Goal: Task Accomplishment & Management: Complete application form

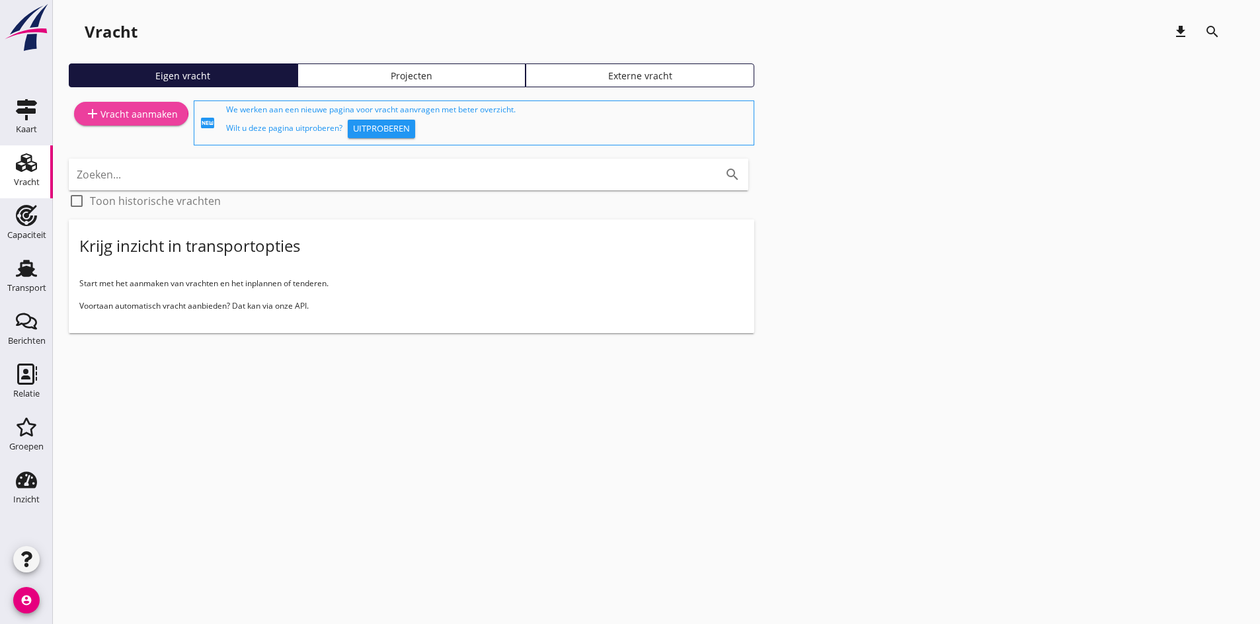
click at [120, 108] on div "add Vracht aanmaken" at bounding box center [131, 114] width 93 height 16
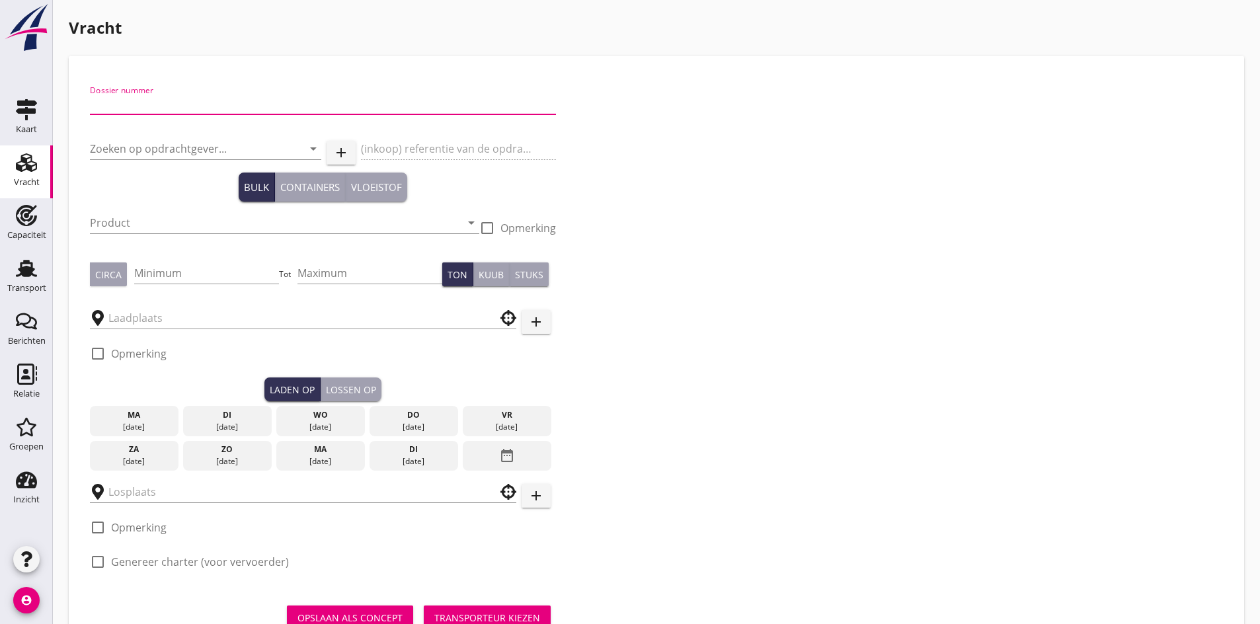
click at [123, 100] on input "Dossier nummer" at bounding box center [323, 103] width 466 height 21
type input "20250630"
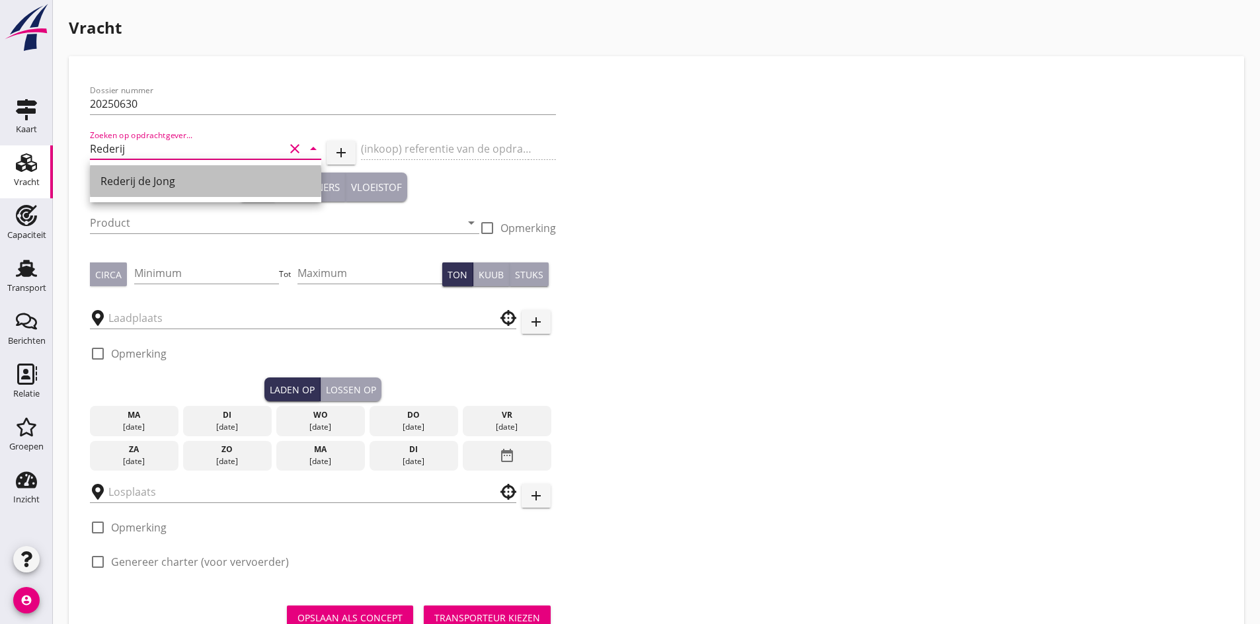
click at [149, 185] on div "Rederij de Jong" at bounding box center [205, 181] width 210 height 16
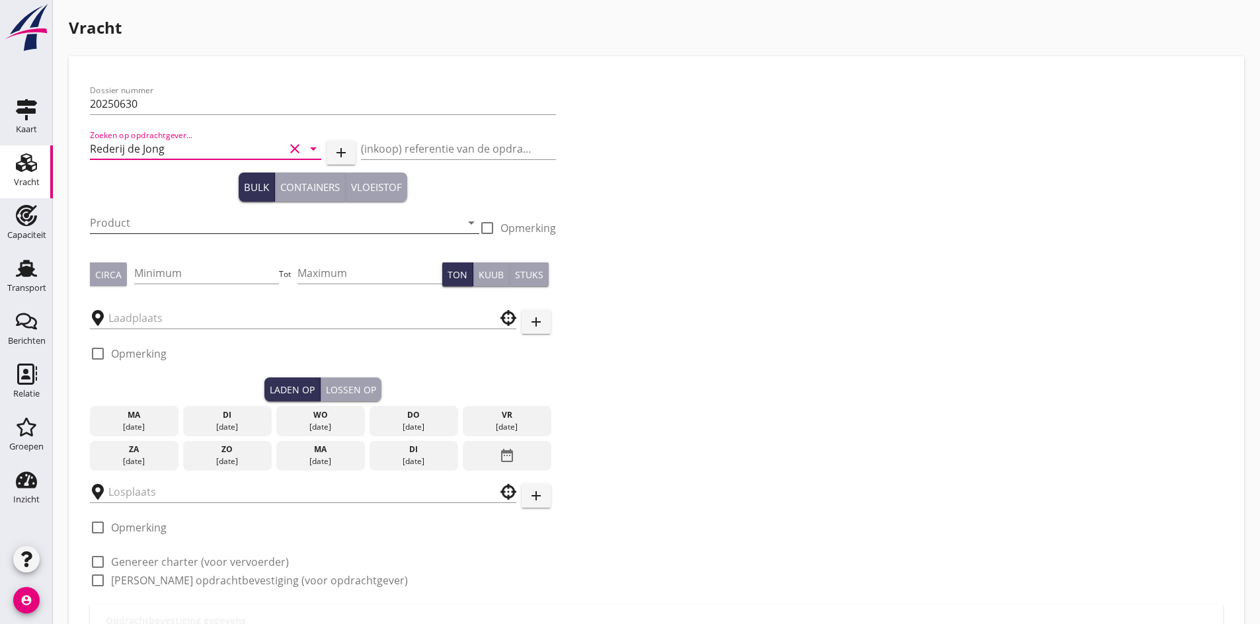
type input "Rederij de Jong"
click at [149, 225] on input "Product" at bounding box center [275, 222] width 371 height 21
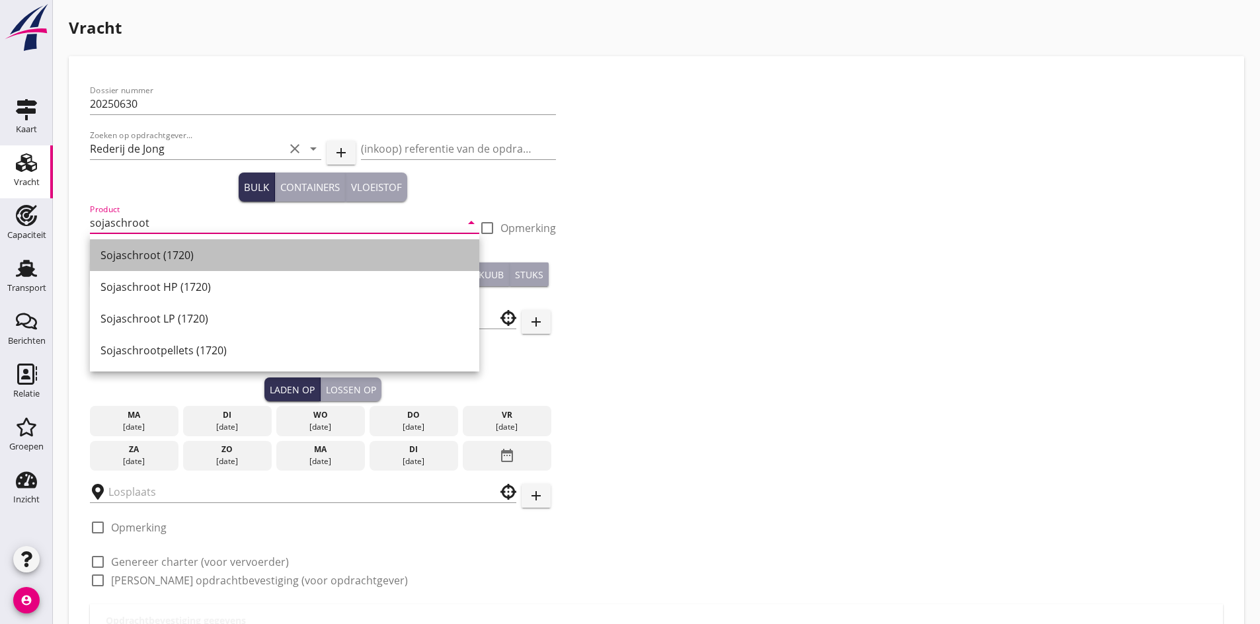
click at [164, 254] on div "Sojaschroot (1720)" at bounding box center [284, 255] width 368 height 16
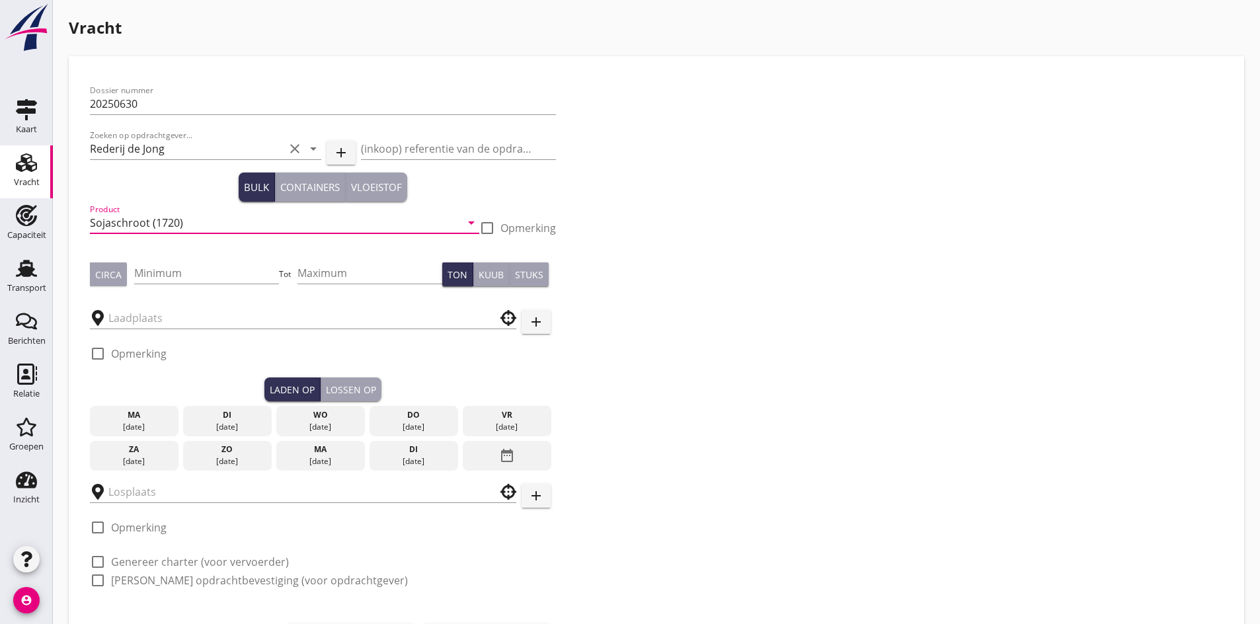
type input "Sojaschroot (1720)"
click at [179, 286] on div "Minimum" at bounding box center [206, 279] width 145 height 34
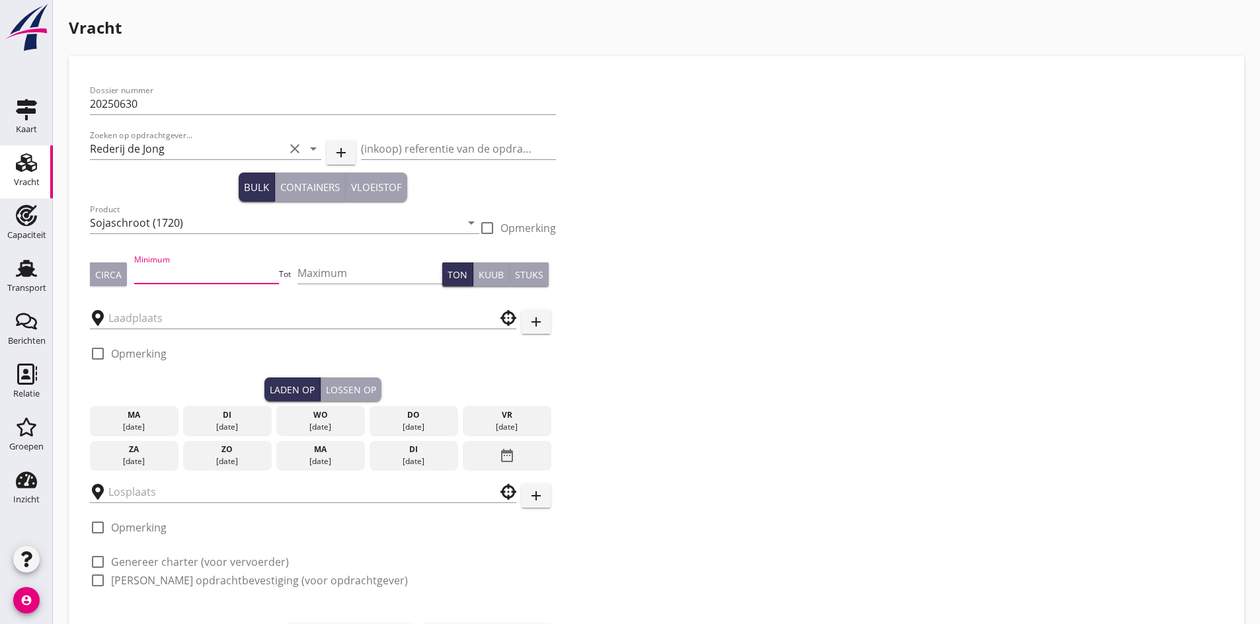
click at [169, 276] on input "Minimum" at bounding box center [206, 272] width 145 height 21
click at [99, 279] on div "Circa" at bounding box center [108, 275] width 26 height 14
click at [201, 265] on input "Minimum" at bounding box center [206, 272] width 145 height 21
type input "1050"
click at [161, 313] on input "text" at bounding box center [293, 317] width 371 height 21
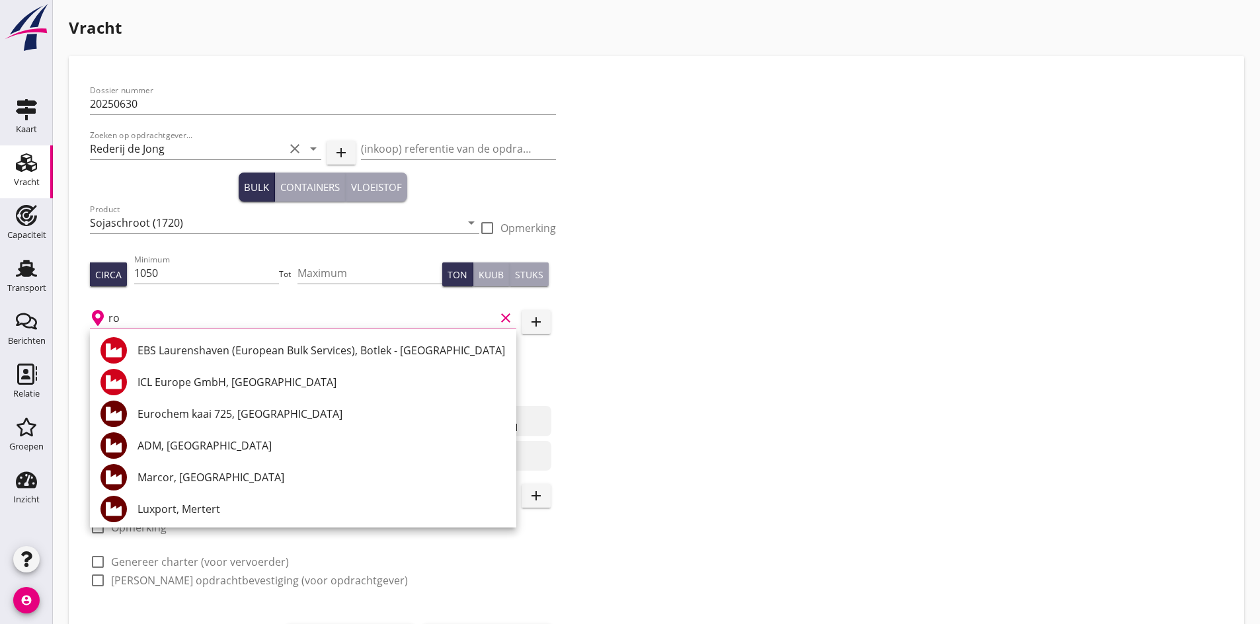
type input "r"
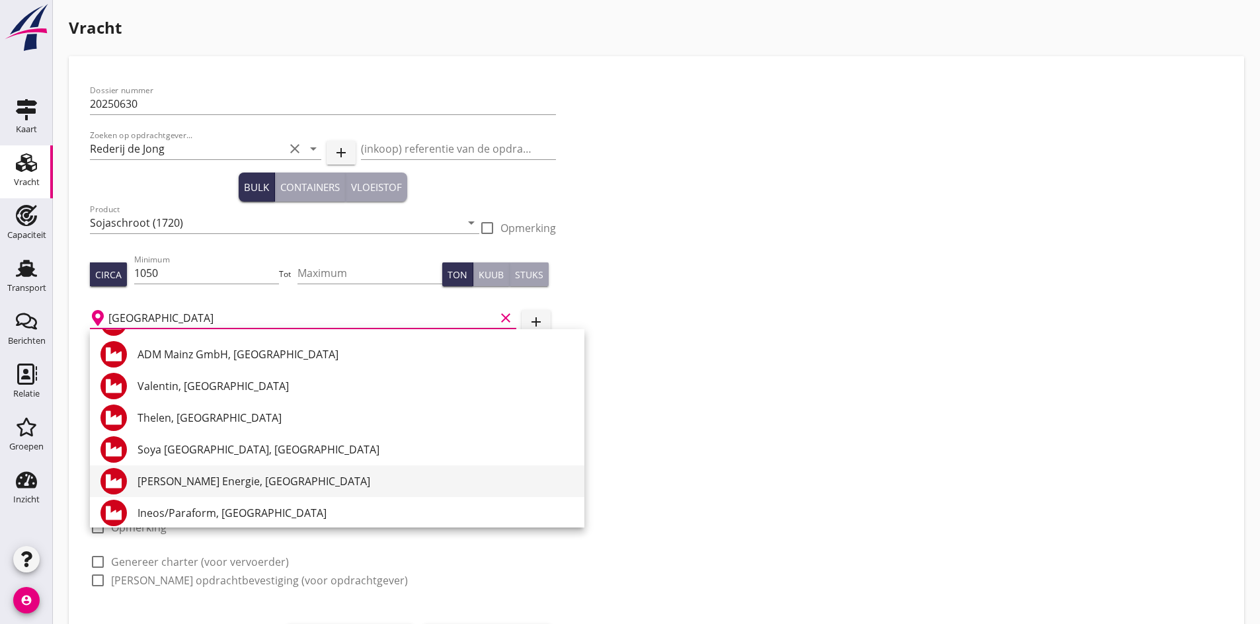
scroll to position [132, 0]
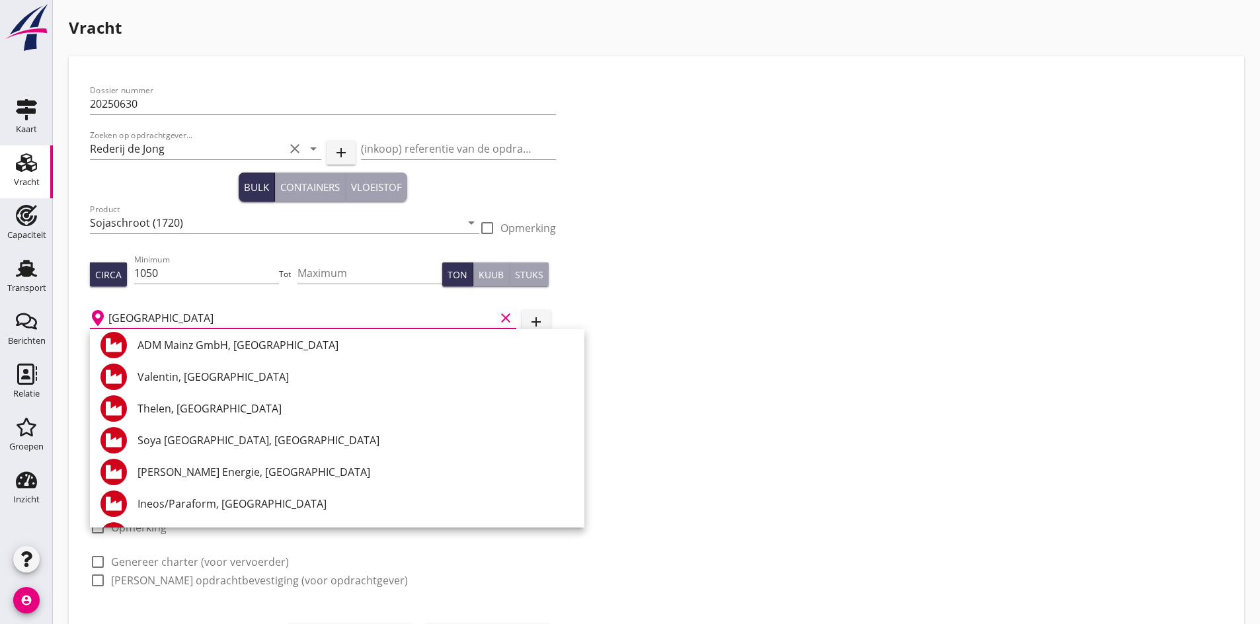
type input "[GEOGRAPHIC_DATA]"
click at [644, 527] on div "Dossier nummer 20250630 Zoeken op opdrachtgever... Rederij de Jong clear arrow_…" at bounding box center [656, 340] width 1143 height 527
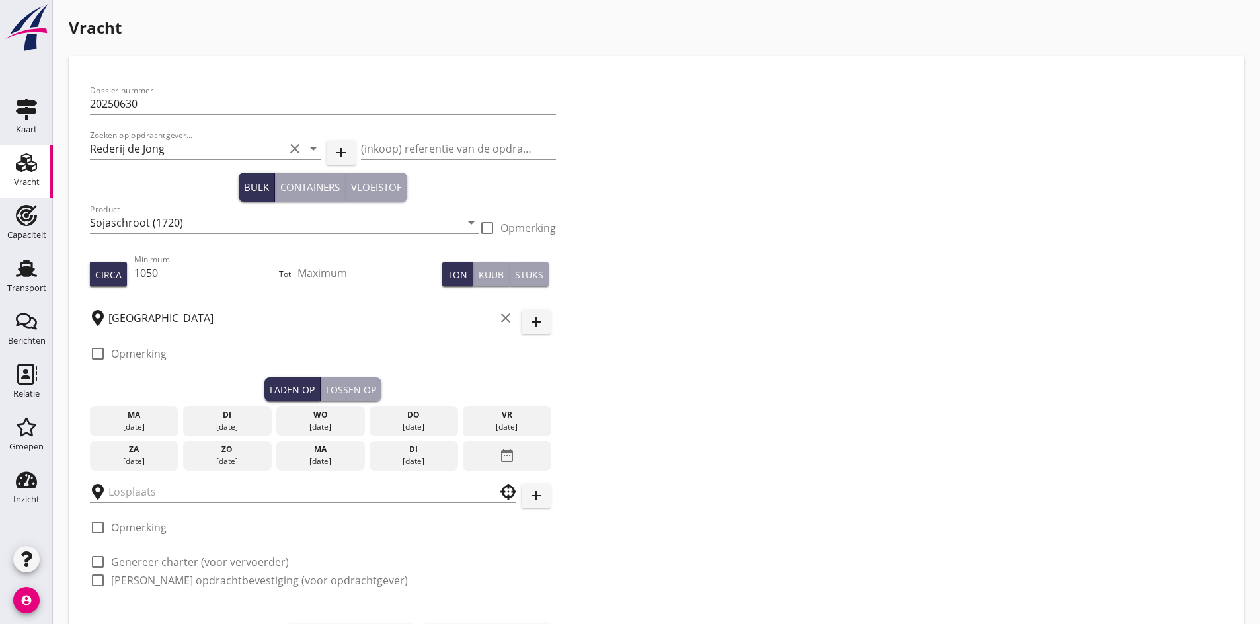
click at [93, 578] on div at bounding box center [98, 580] width 22 height 22
checkbox input "true"
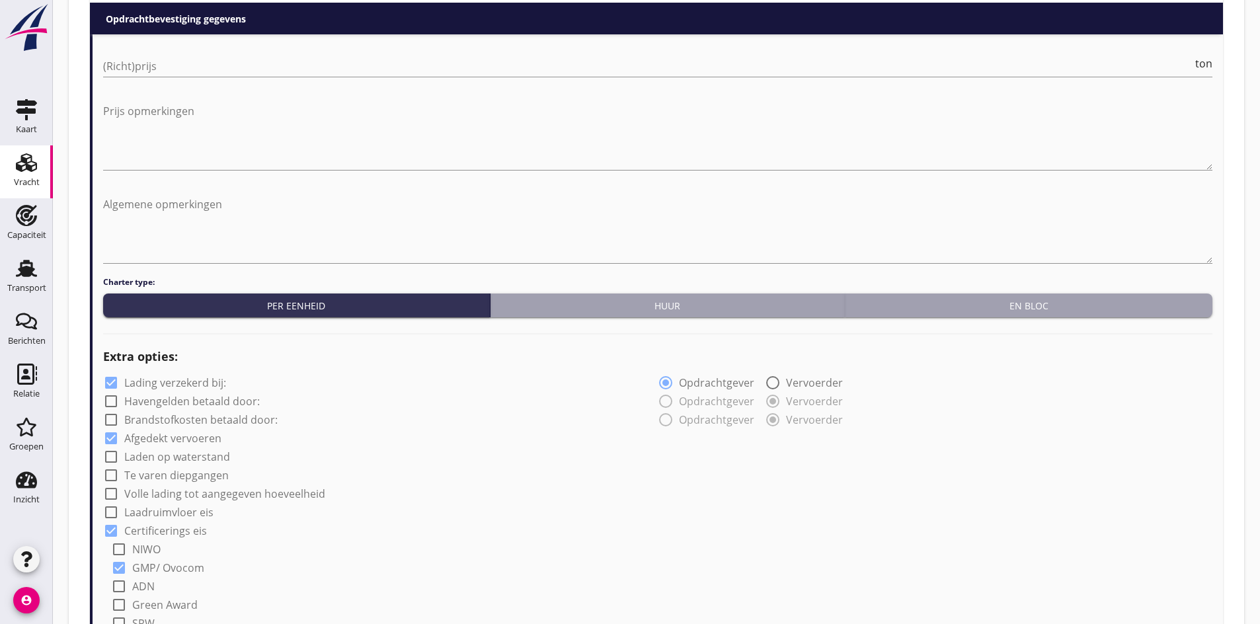
scroll to position [1030, 0]
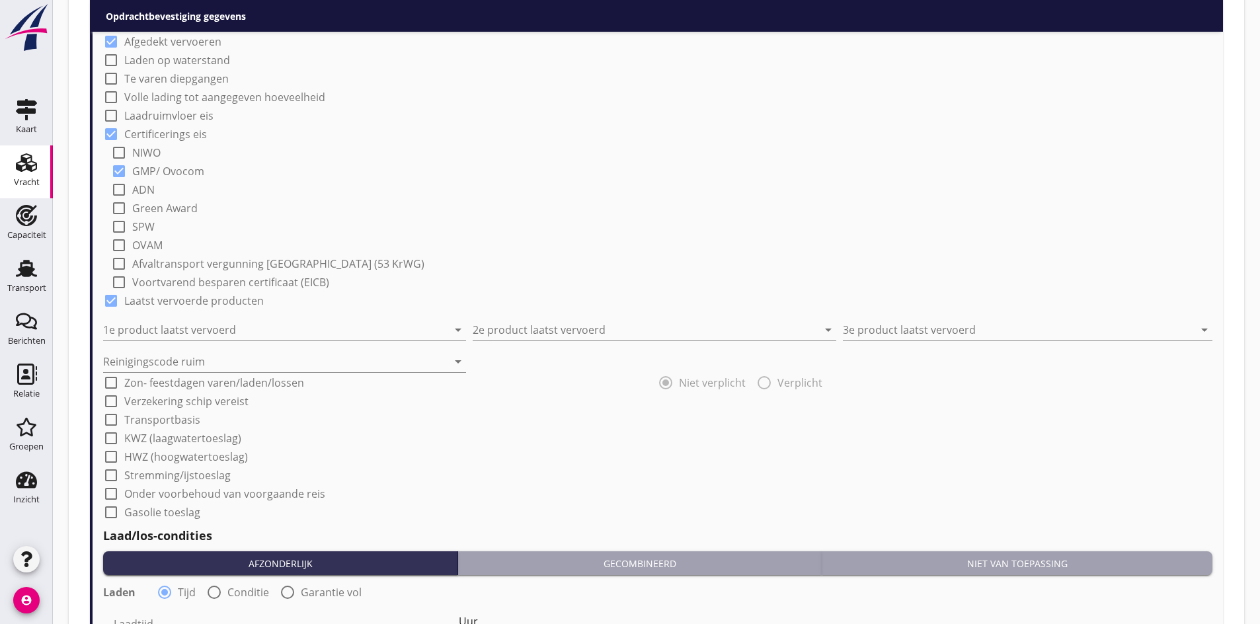
click at [112, 511] on div at bounding box center [111, 512] width 22 height 22
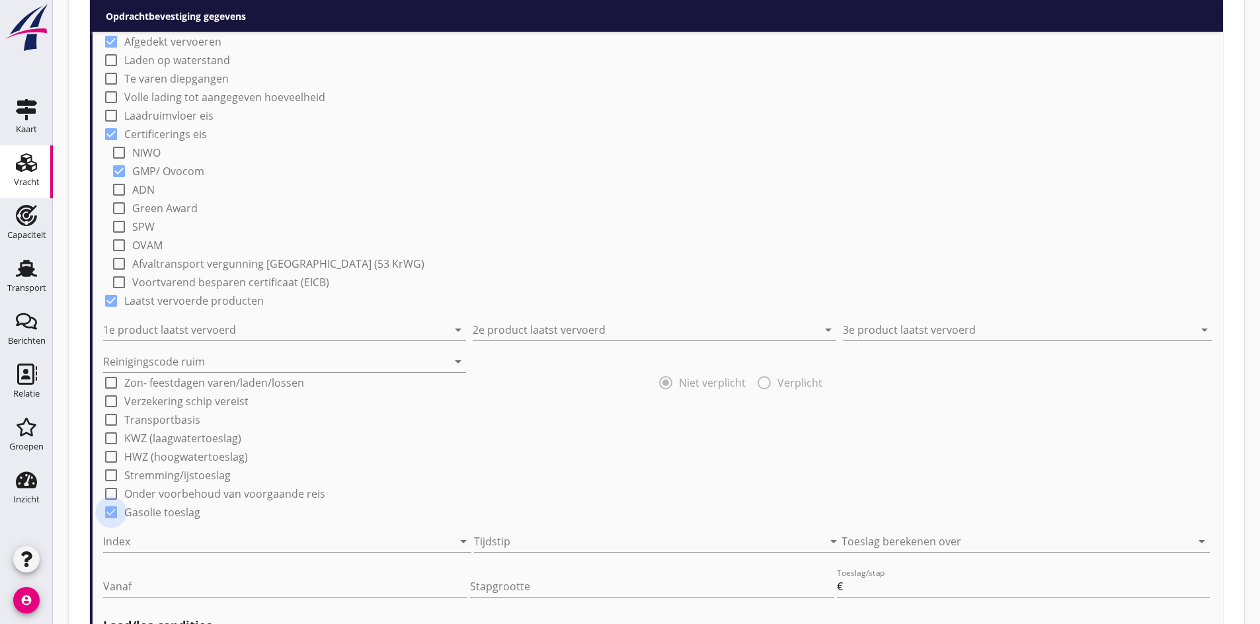
checkbox input "true"
click at [239, 544] on div at bounding box center [268, 541] width 331 height 21
click at [232, 562] on div "KBN" at bounding box center [287, 563] width 347 height 16
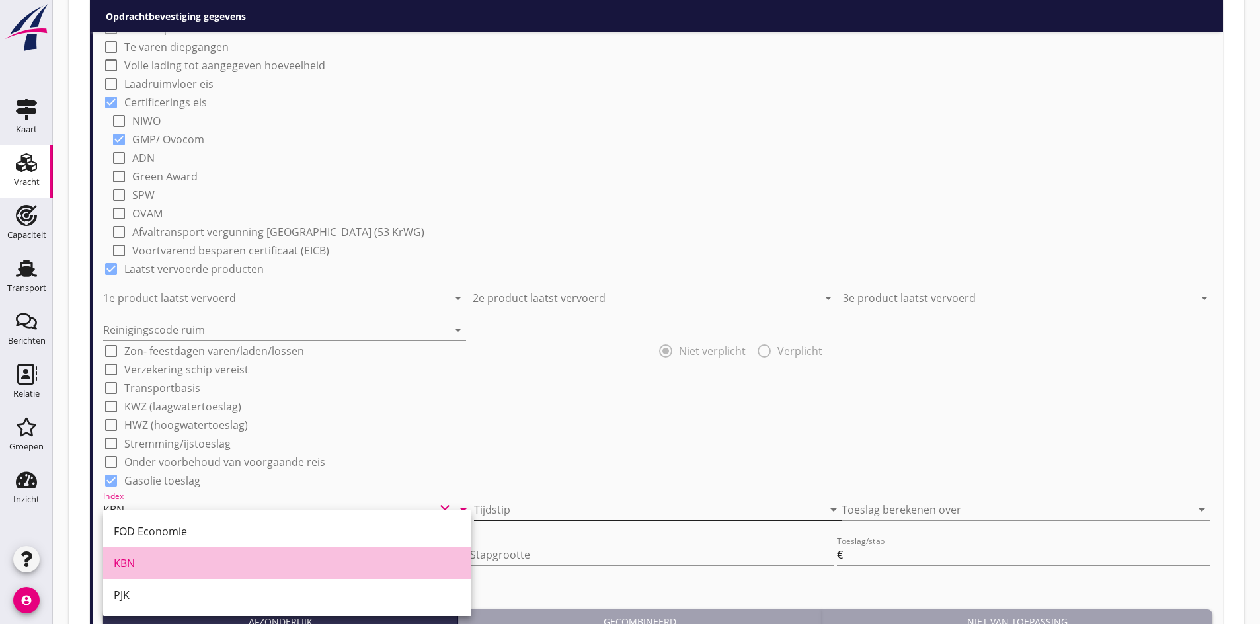
scroll to position [998, 0]
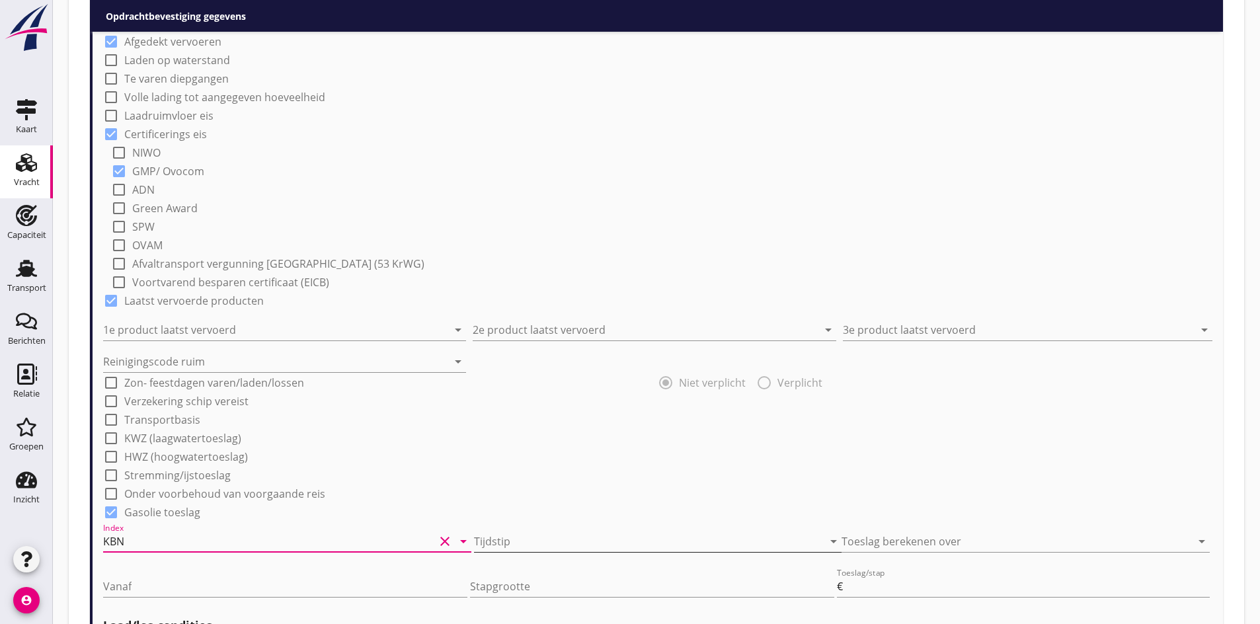
click at [578, 537] on div at bounding box center [639, 541] width 331 height 21
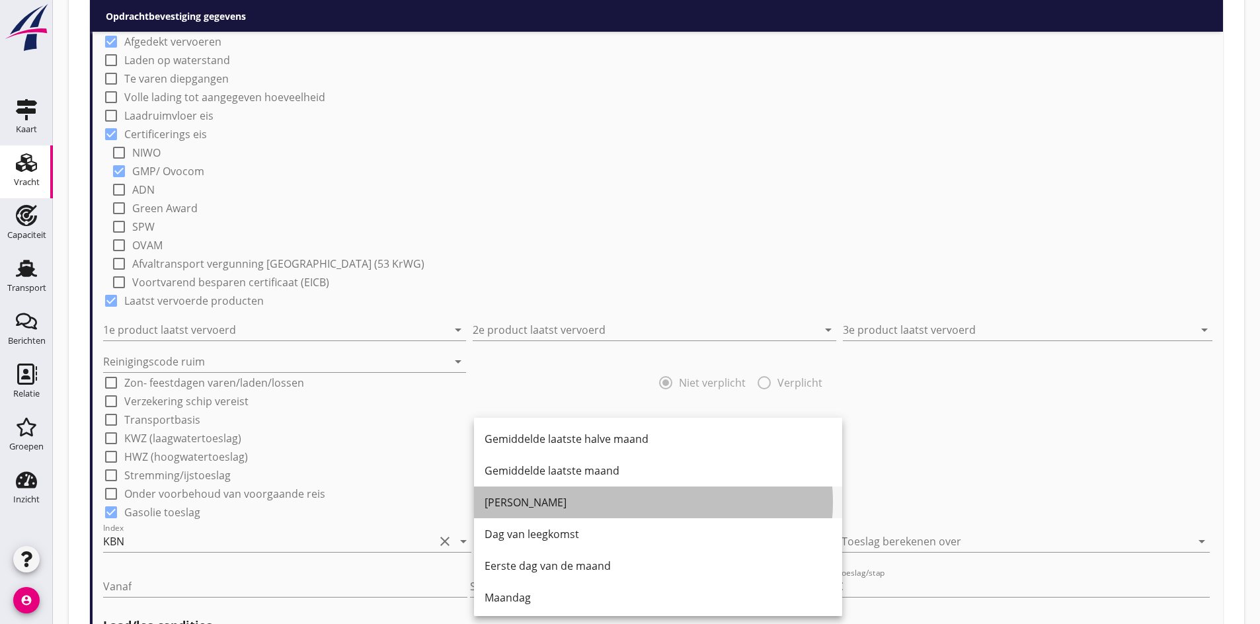
click at [560, 506] on div "[PERSON_NAME]" at bounding box center [657, 502] width 347 height 16
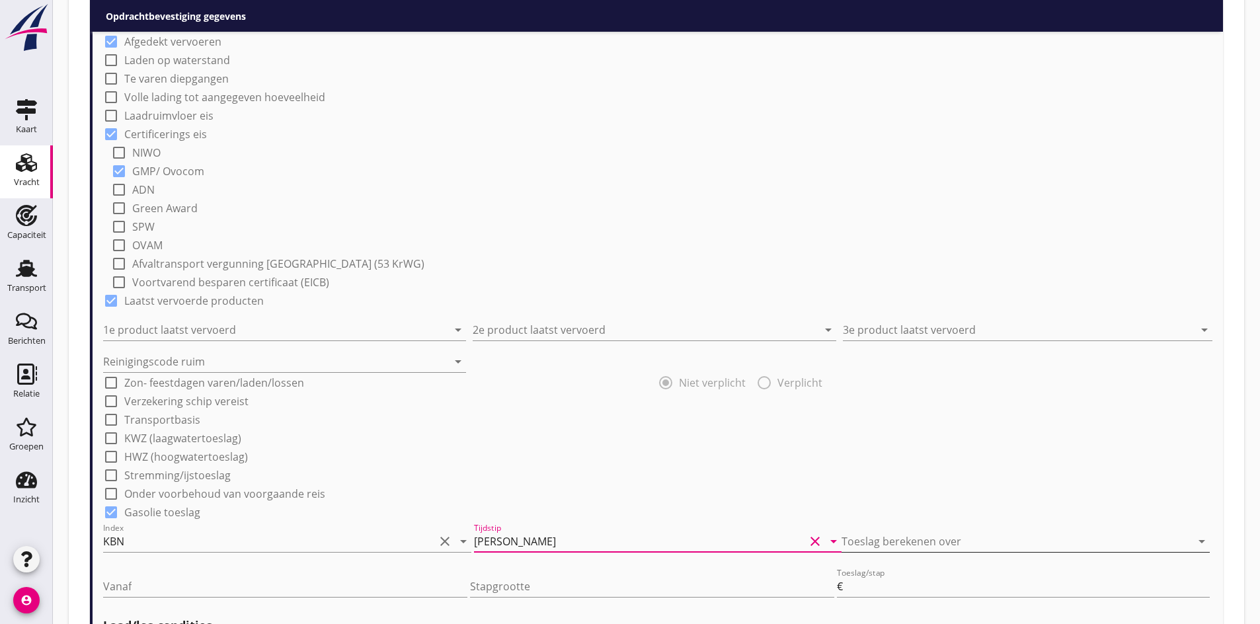
click at [877, 545] on div at bounding box center [1006, 541] width 331 height 21
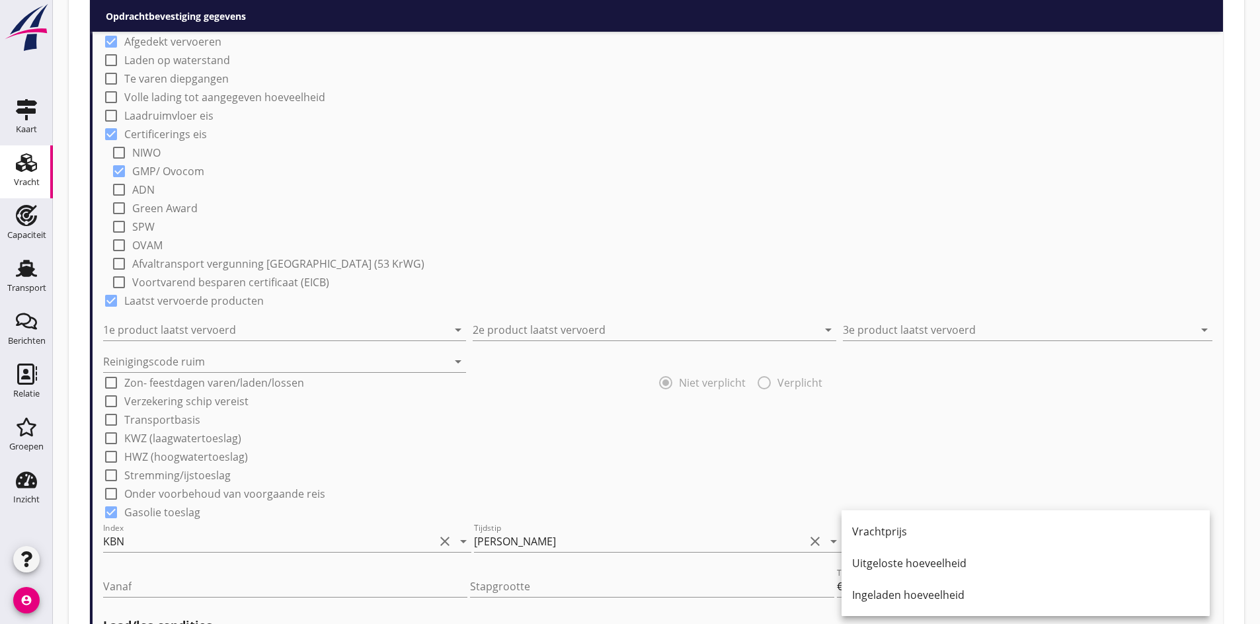
click at [877, 545] on div "Vrachtprijs" at bounding box center [1025, 532] width 347 height 32
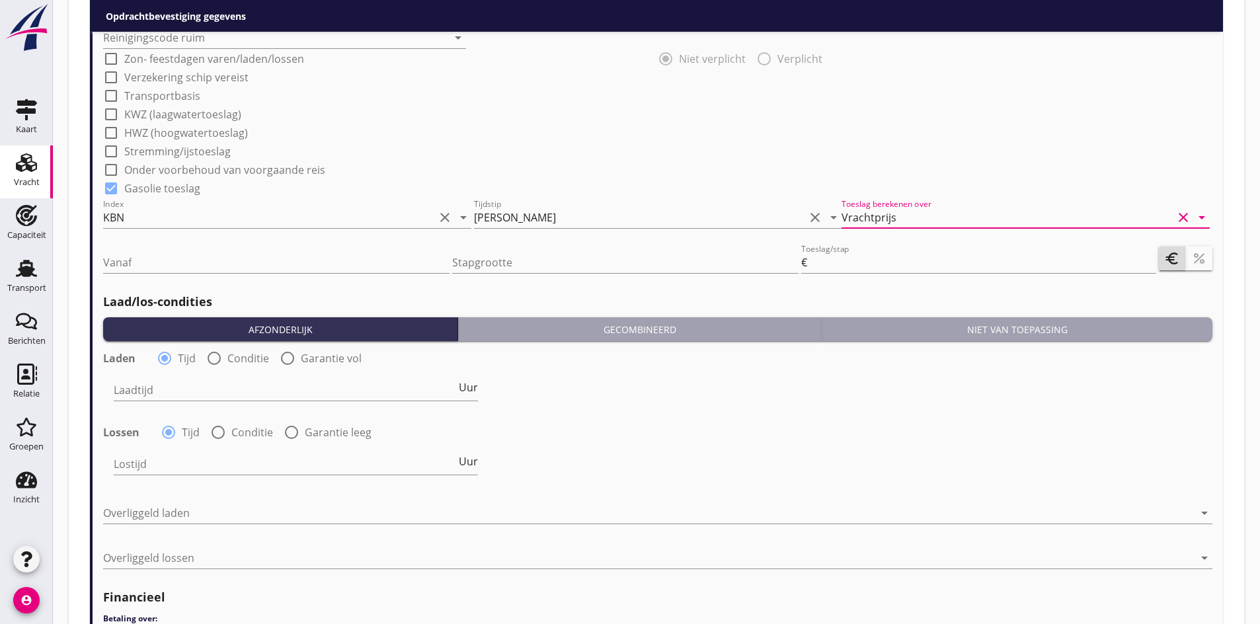
scroll to position [1328, 0]
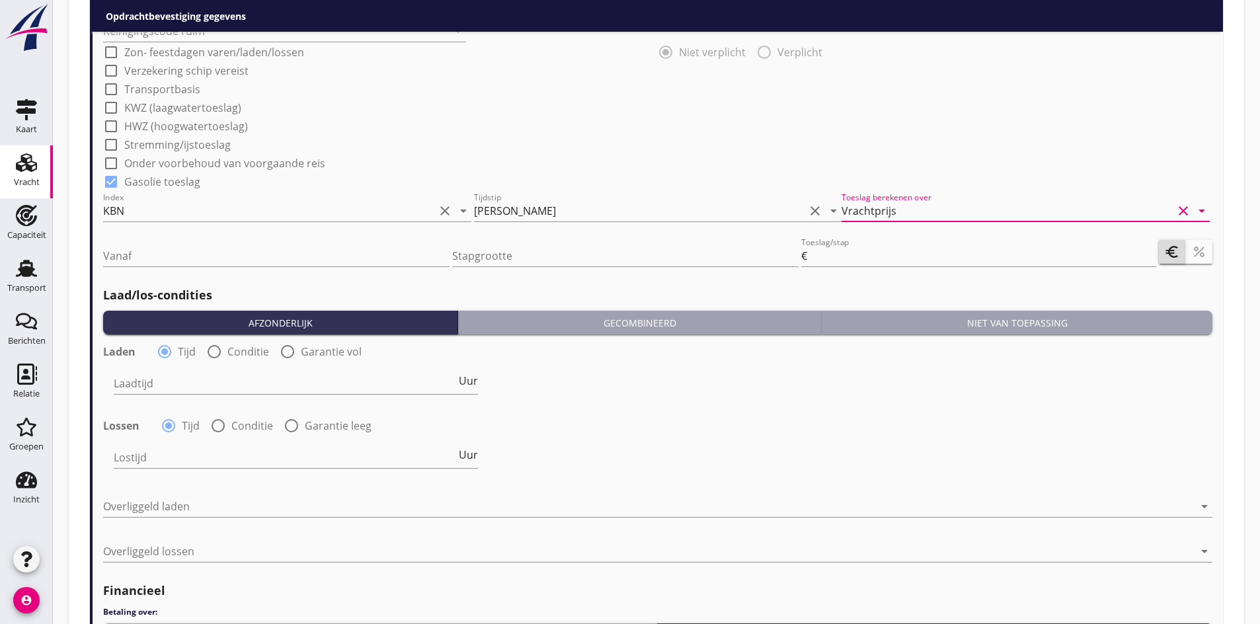
click at [882, 210] on div "Vrachtprijs" at bounding box center [868, 211] width 55 height 12
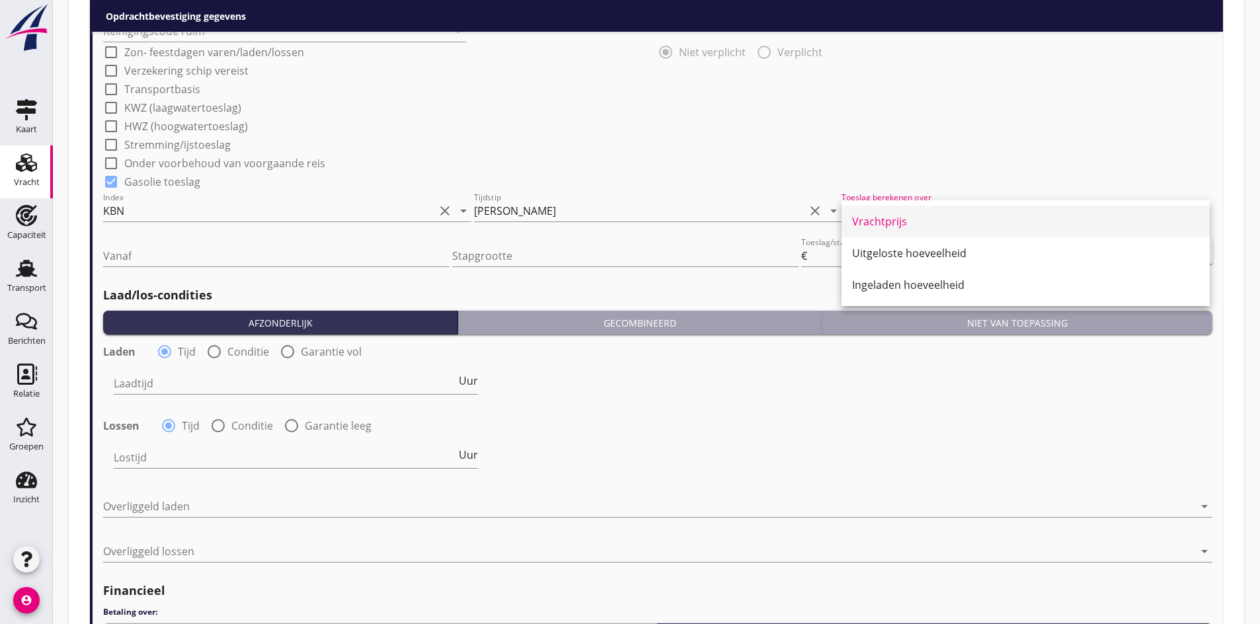
click at [883, 213] on div "Vrachtprijs" at bounding box center [1025, 221] width 347 height 16
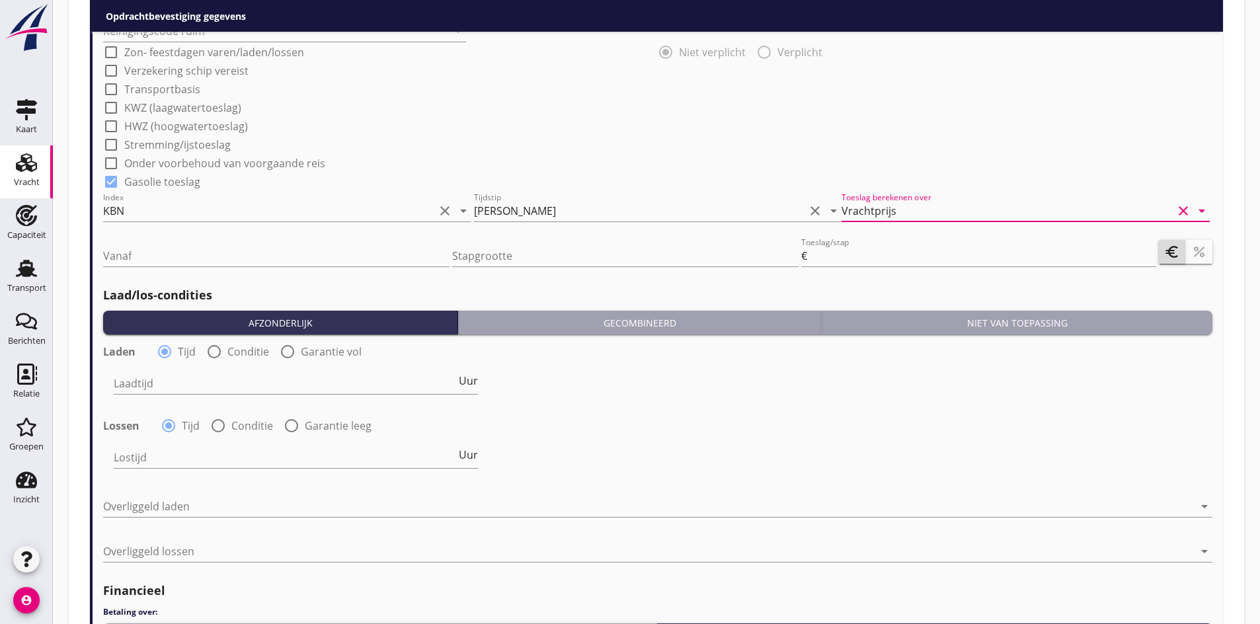
click at [237, 268] on div "Vanaf" at bounding box center [276, 262] width 346 height 34
click at [213, 258] on input "Vanaf" at bounding box center [276, 255] width 346 height 21
click at [210, 261] on input "Vanaf" at bounding box center [276, 255] width 346 height 21
click at [201, 258] on input "Vanaf" at bounding box center [276, 255] width 346 height 21
type input "95"
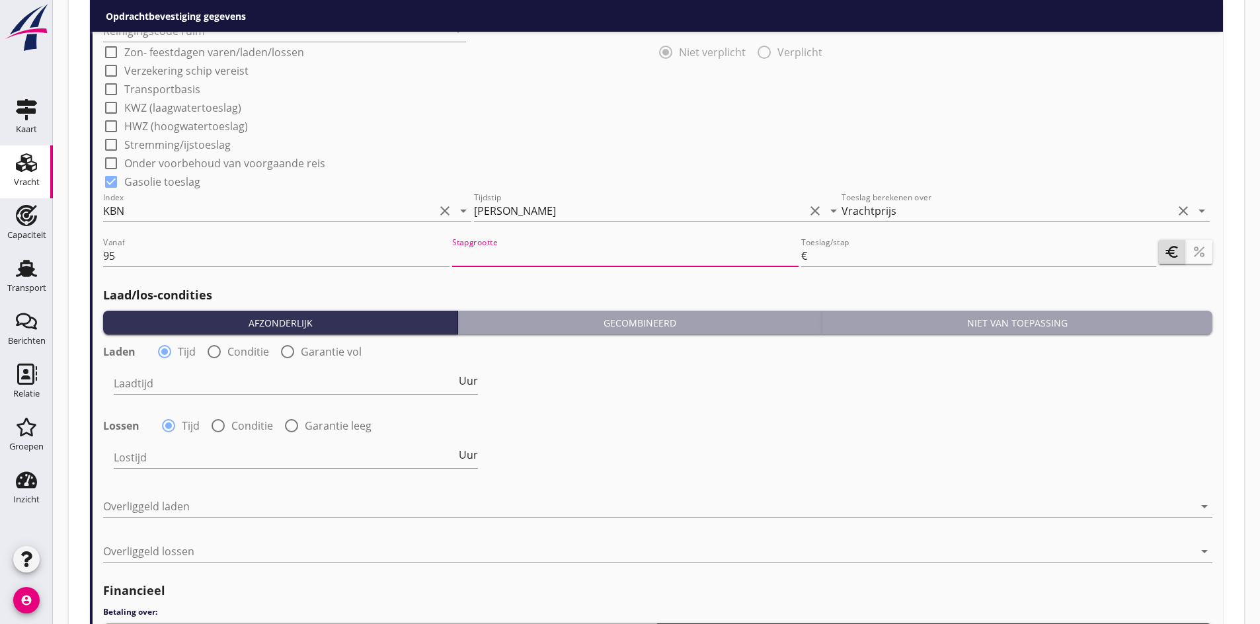
click at [496, 261] on input "Stapgrootte" at bounding box center [625, 255] width 346 height 21
type input "0"
type input "0.5"
click at [857, 253] on input "Toeslag/stap" at bounding box center [983, 255] width 346 height 21
type input "0"
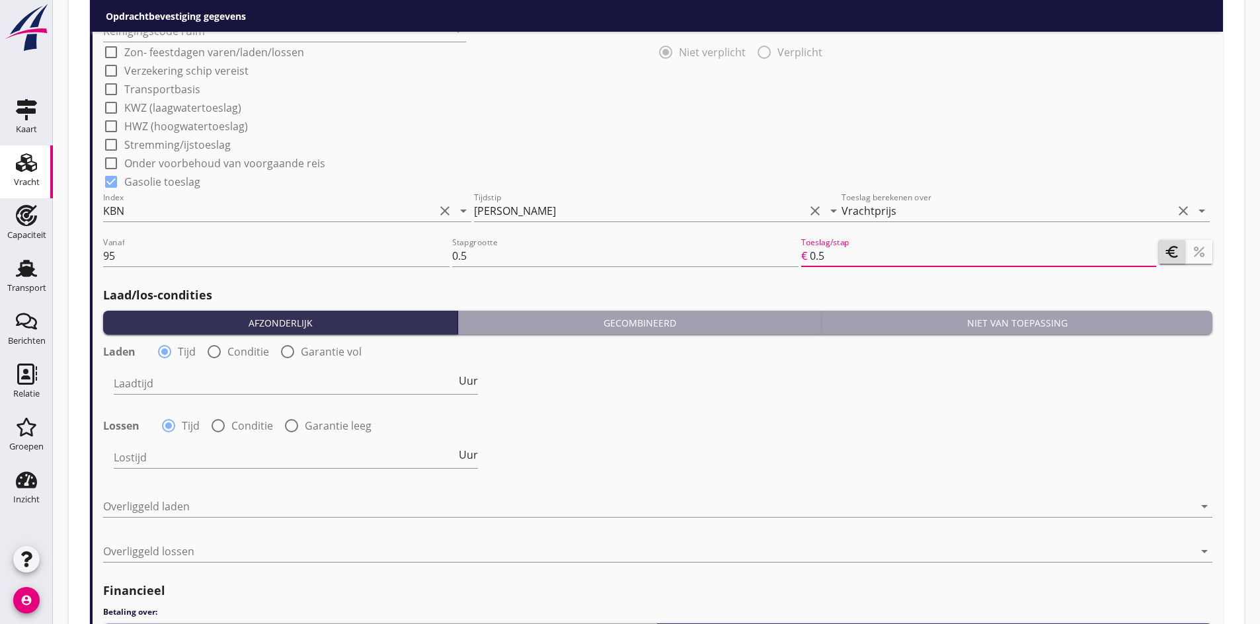
type input "0.5"
click at [1195, 251] on icon "percent" at bounding box center [1199, 252] width 16 height 16
click at [1024, 432] on div "Lossen radio_button_checked Tijd radio_button_unchecked Conditie radio_button_u…" at bounding box center [657, 424] width 1109 height 19
click at [180, 368] on div "Laadtijd Uur" at bounding box center [296, 386] width 364 height 42
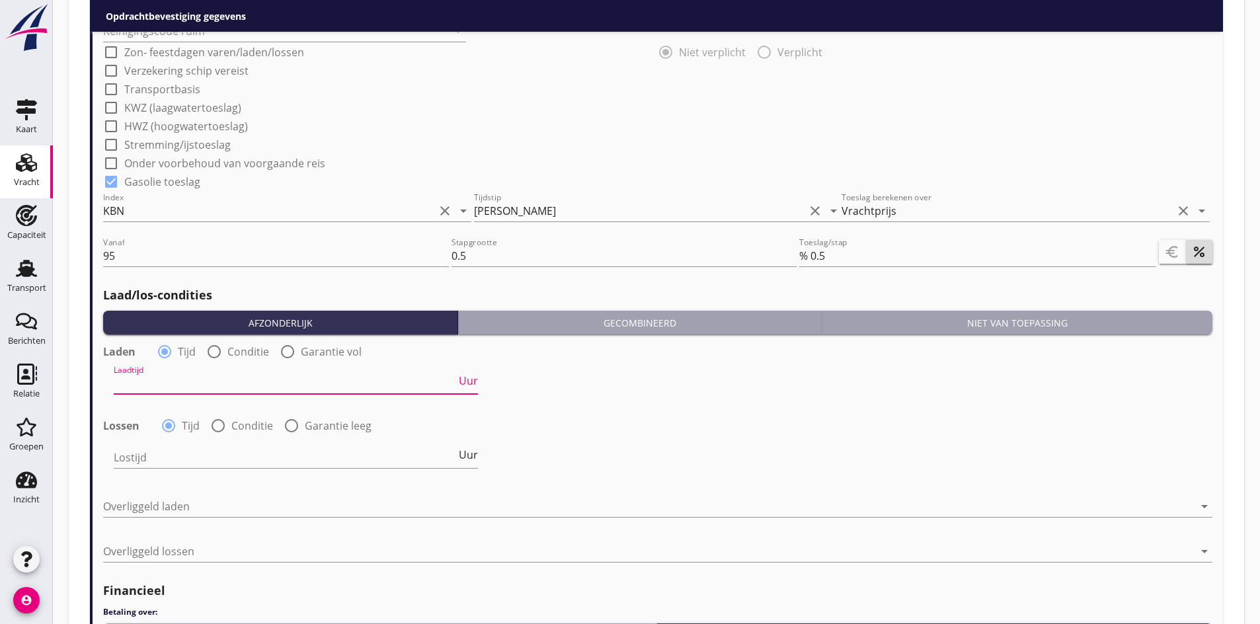
click at [178, 380] on input "Laadtijd" at bounding box center [285, 383] width 342 height 21
drag, startPoint x: 146, startPoint y: 386, endPoint x: 167, endPoint y: 367, distance: 27.6
click at [102, 382] on div "Laadtijd 24 Uur" at bounding box center [658, 385] width 1112 height 48
type input "24"
click at [219, 356] on div at bounding box center [214, 351] width 22 height 22
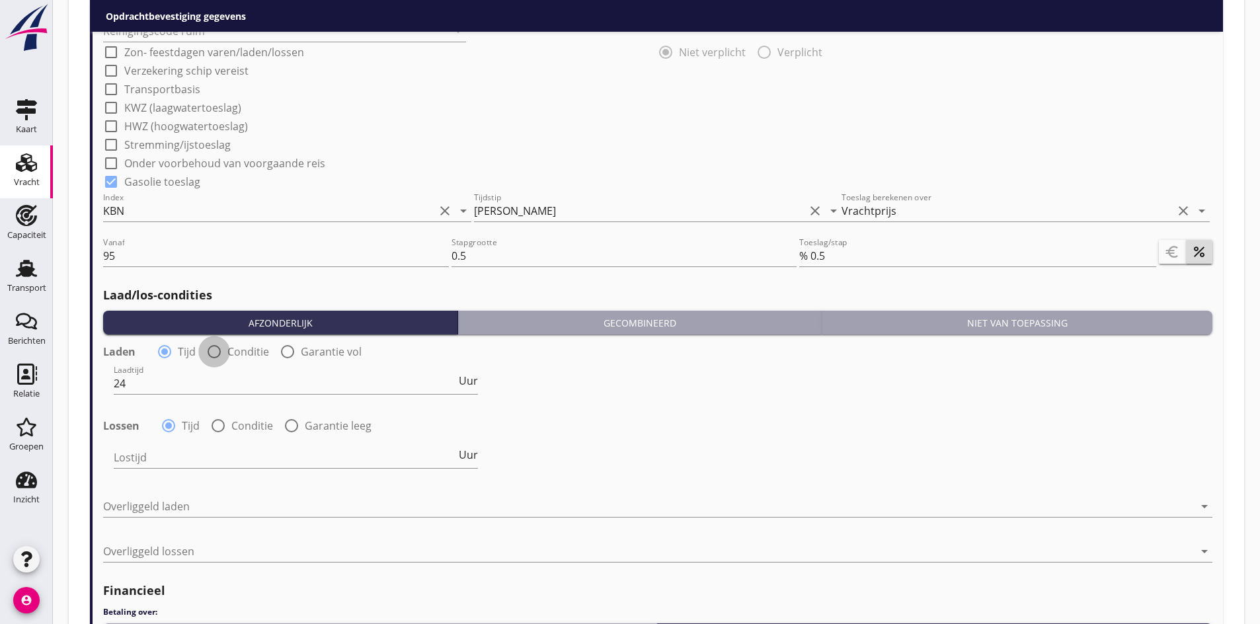
radio input "false"
radio input "true"
drag, startPoint x: 233, startPoint y: 420, endPoint x: 225, endPoint y: 424, distance: 8.9
click at [231, 421] on label "Conditie" at bounding box center [252, 425] width 42 height 13
radio input "false"
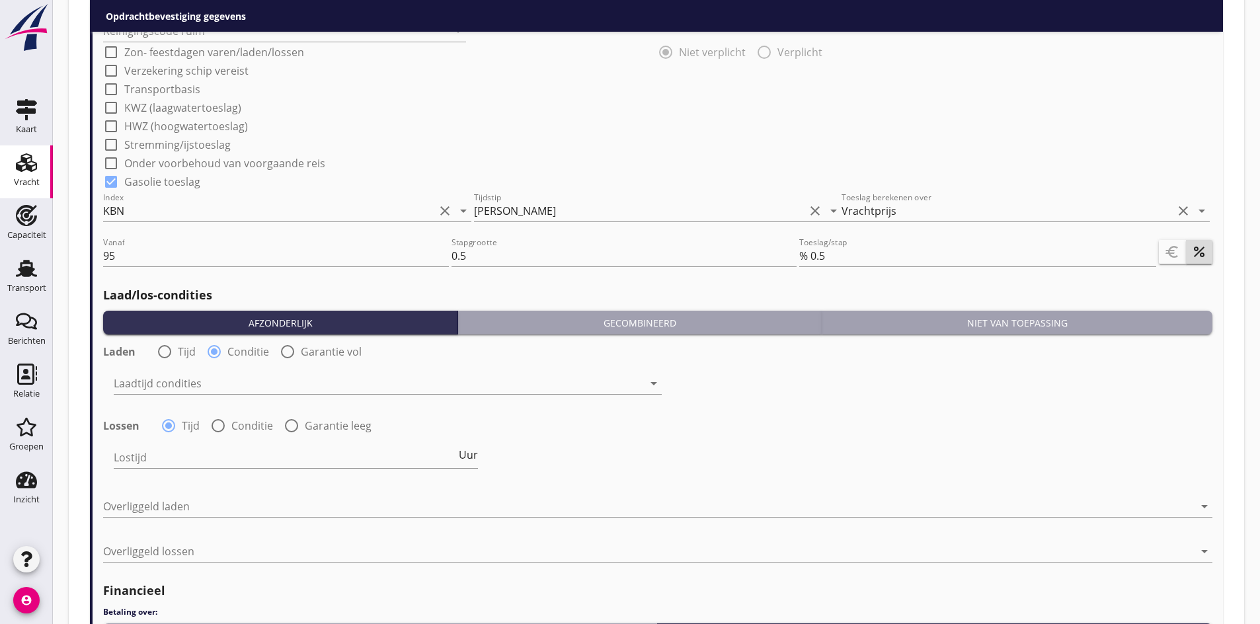
radio input "true"
click at [184, 386] on div at bounding box center [378, 383] width 529 height 21
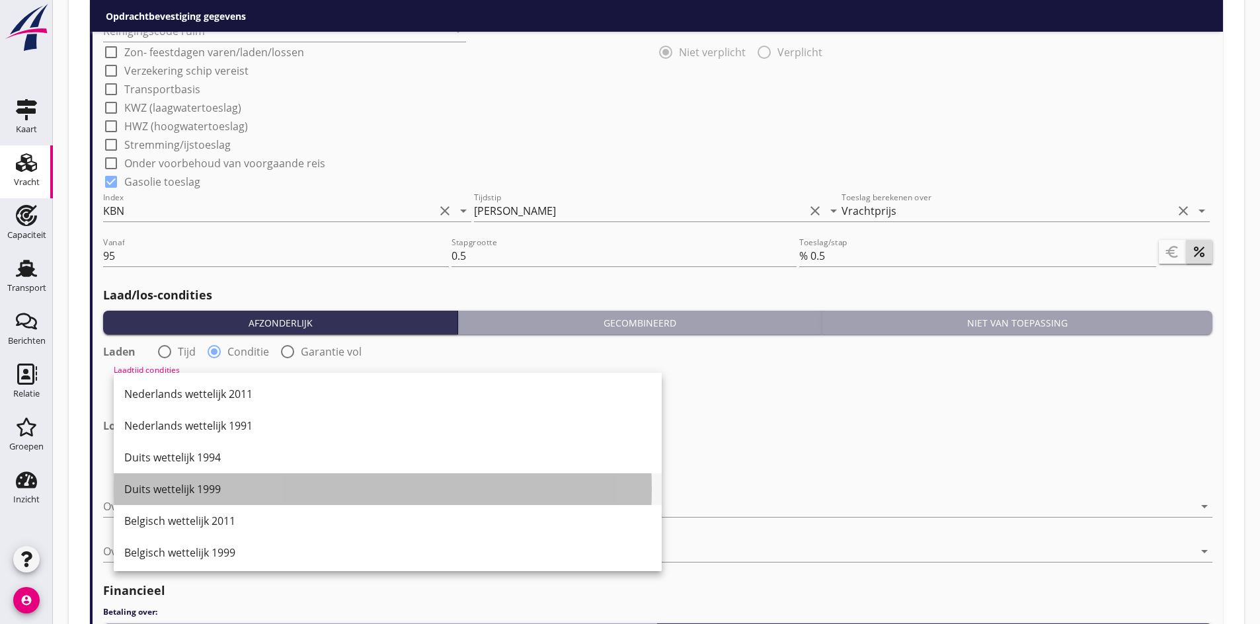
click at [198, 492] on div "Duits wettelijk 1999" at bounding box center [387, 489] width 527 height 16
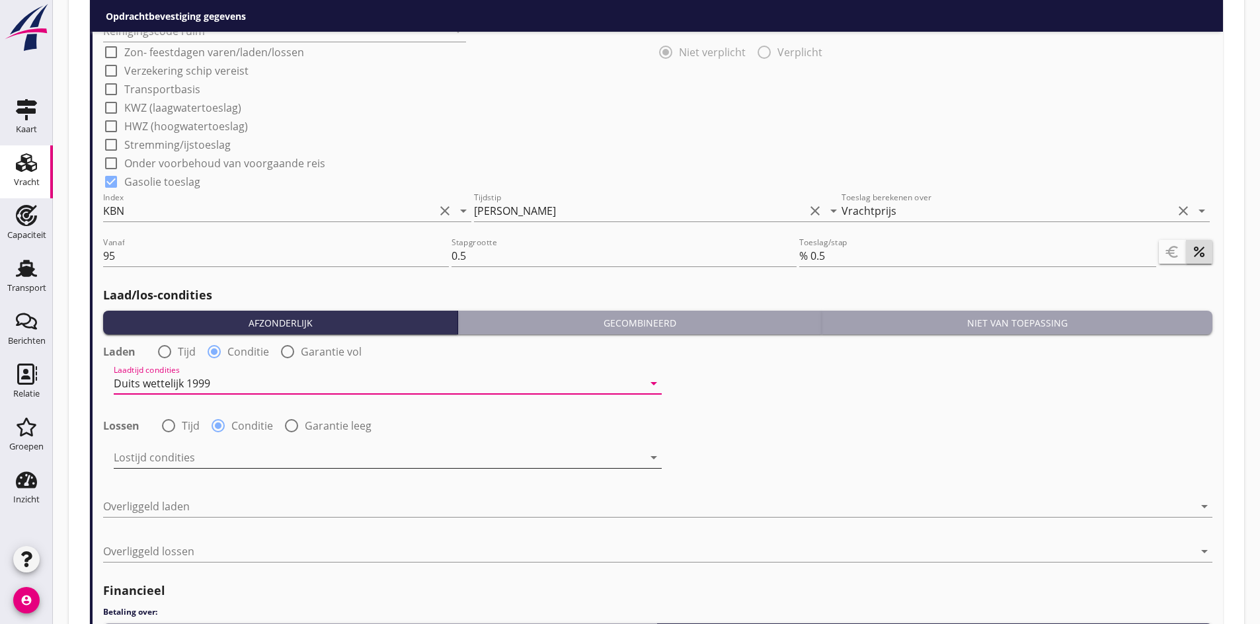
click at [179, 466] on div at bounding box center [378, 457] width 529 height 21
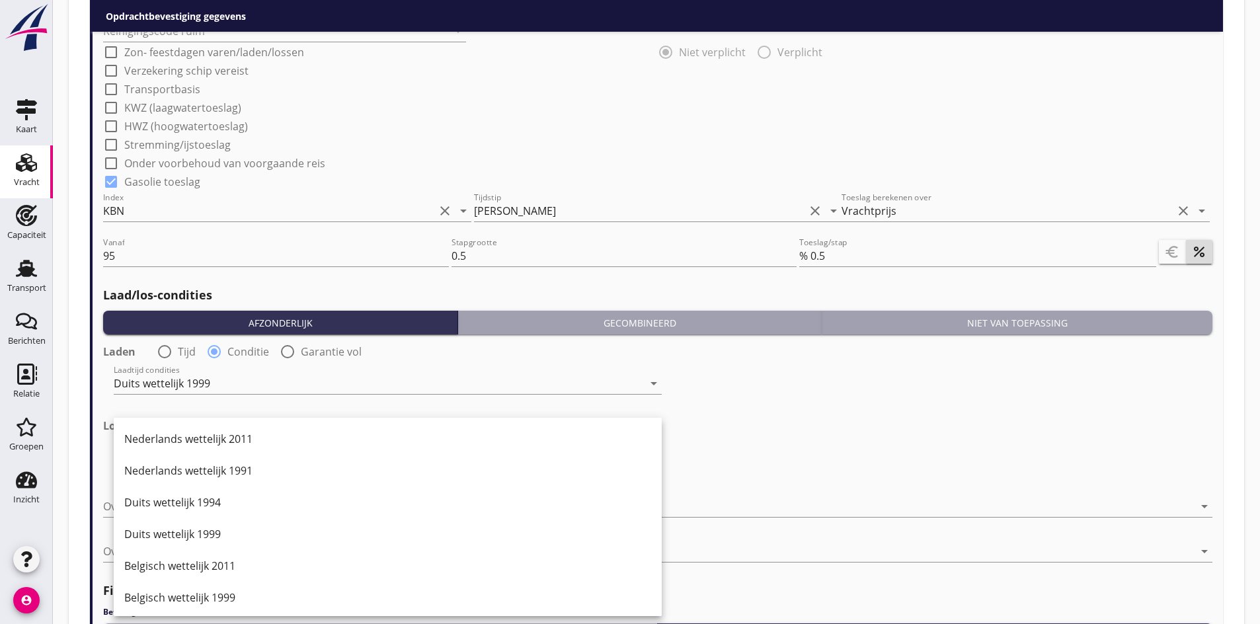
click at [180, 433] on div "Nederlands wettelijk 2011" at bounding box center [387, 439] width 527 height 16
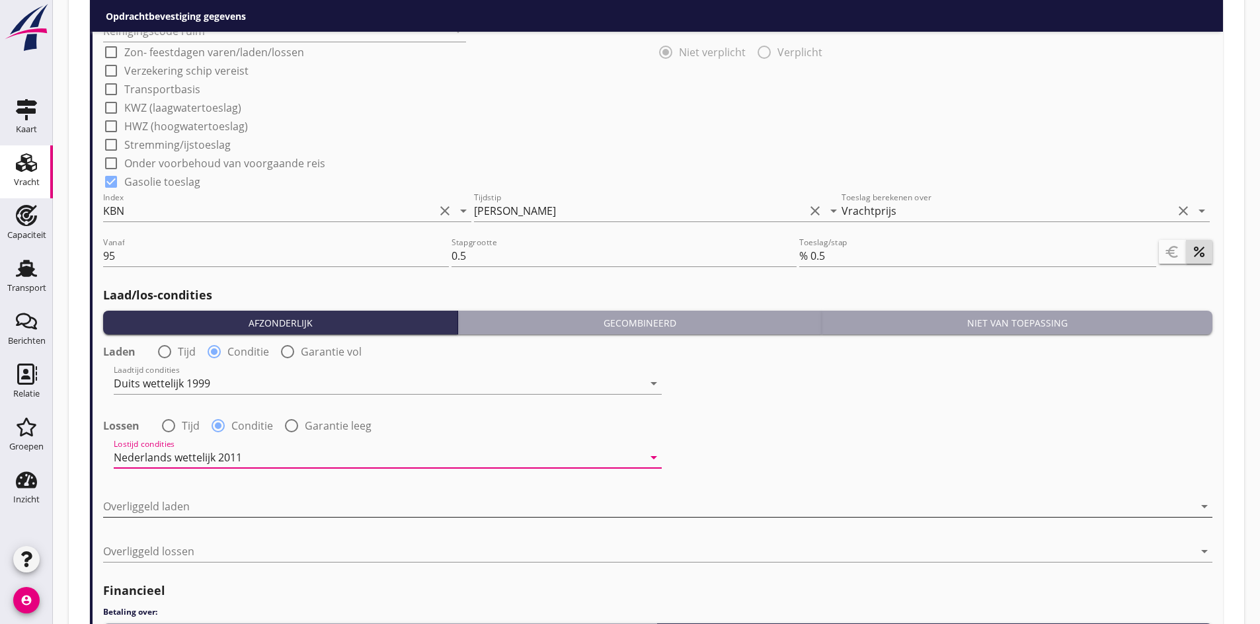
click at [134, 508] on div at bounding box center [648, 506] width 1091 height 21
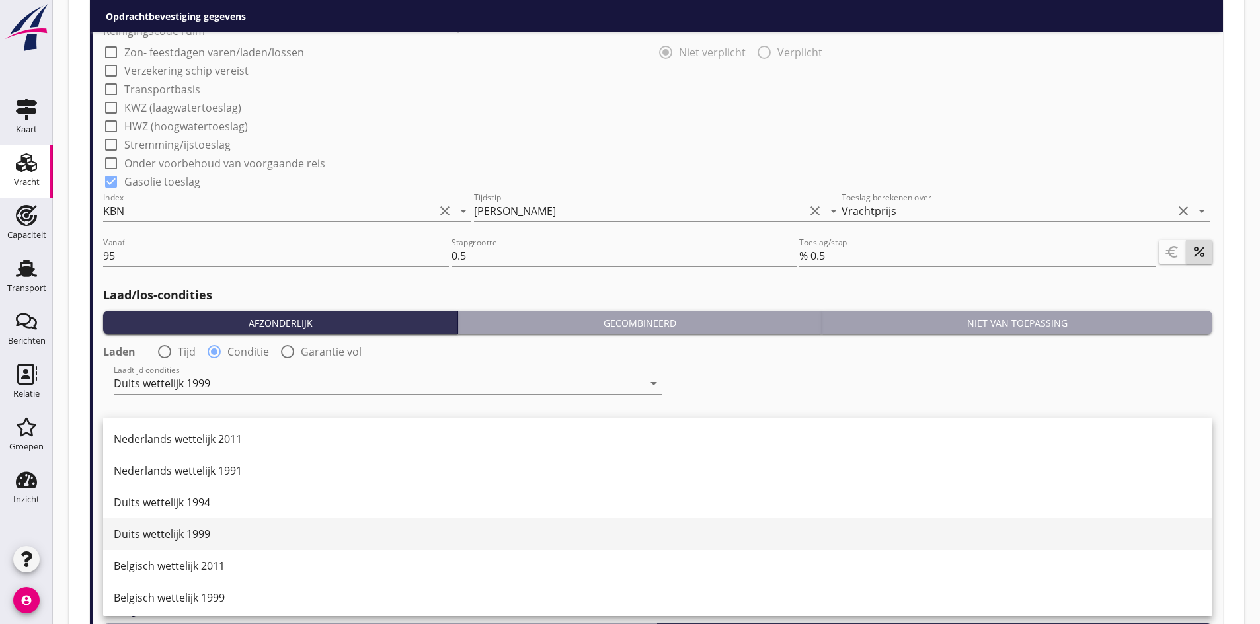
drag, startPoint x: 137, startPoint y: 445, endPoint x: 153, endPoint y: 530, distance: 86.7
click at [153, 530] on div "Duits wettelijk 1999" at bounding box center [658, 534] width 1088 height 16
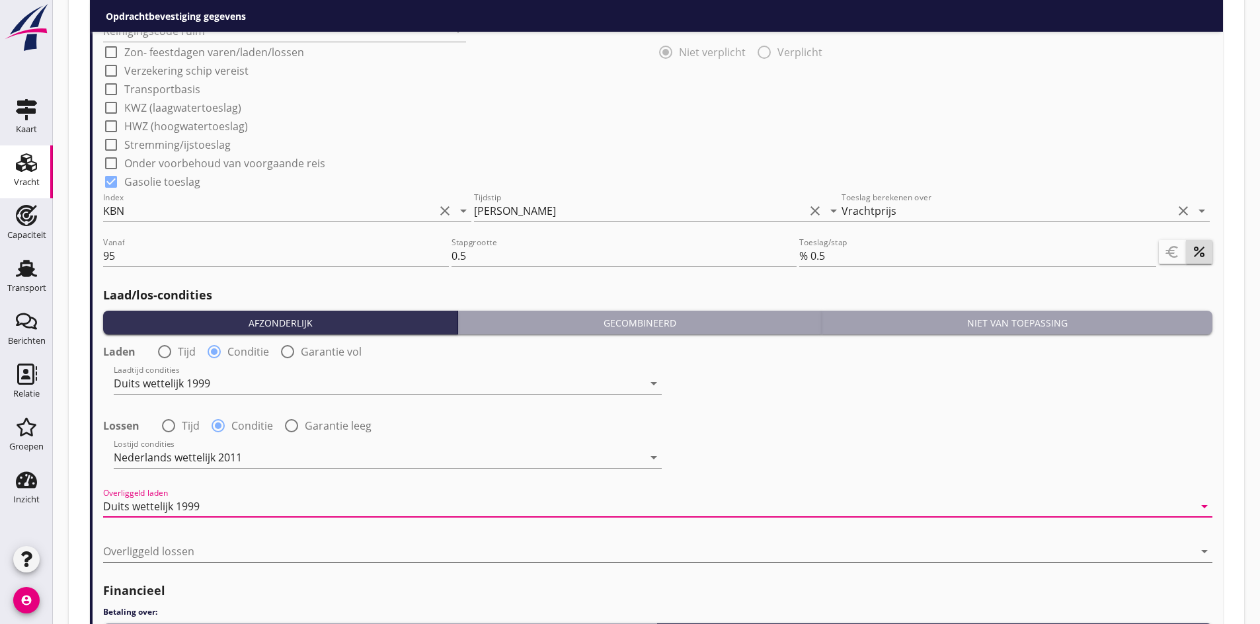
click at [135, 547] on div at bounding box center [648, 551] width 1091 height 21
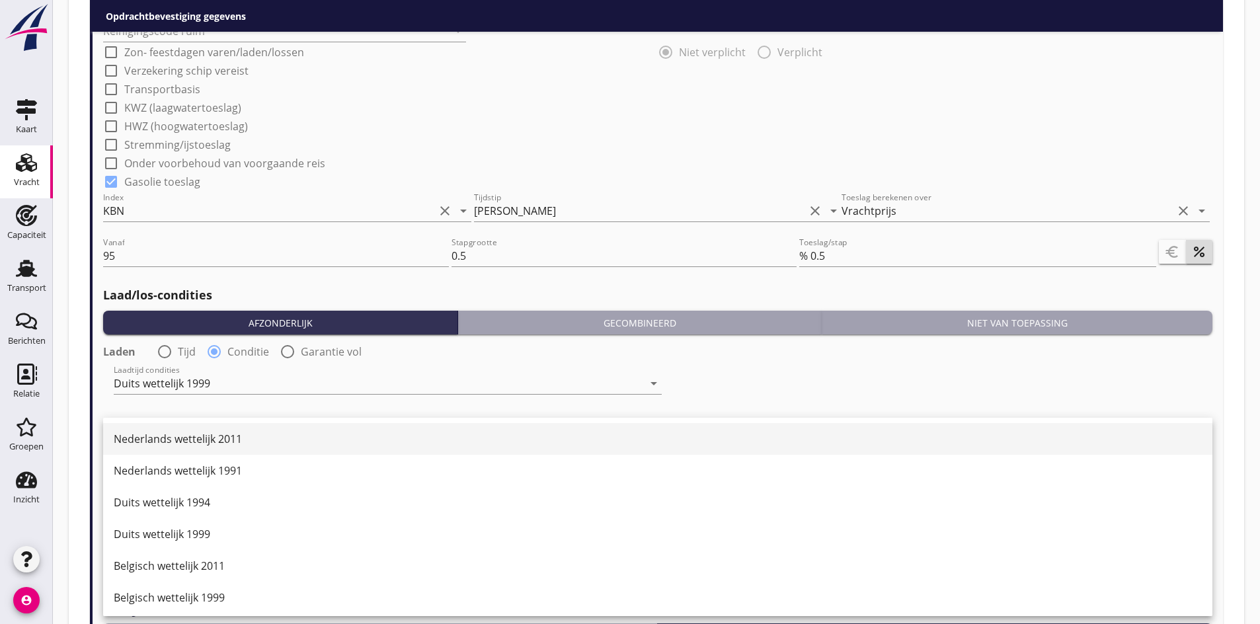
click at [131, 440] on div "Nederlands wettelijk 2011" at bounding box center [658, 439] width 1088 height 16
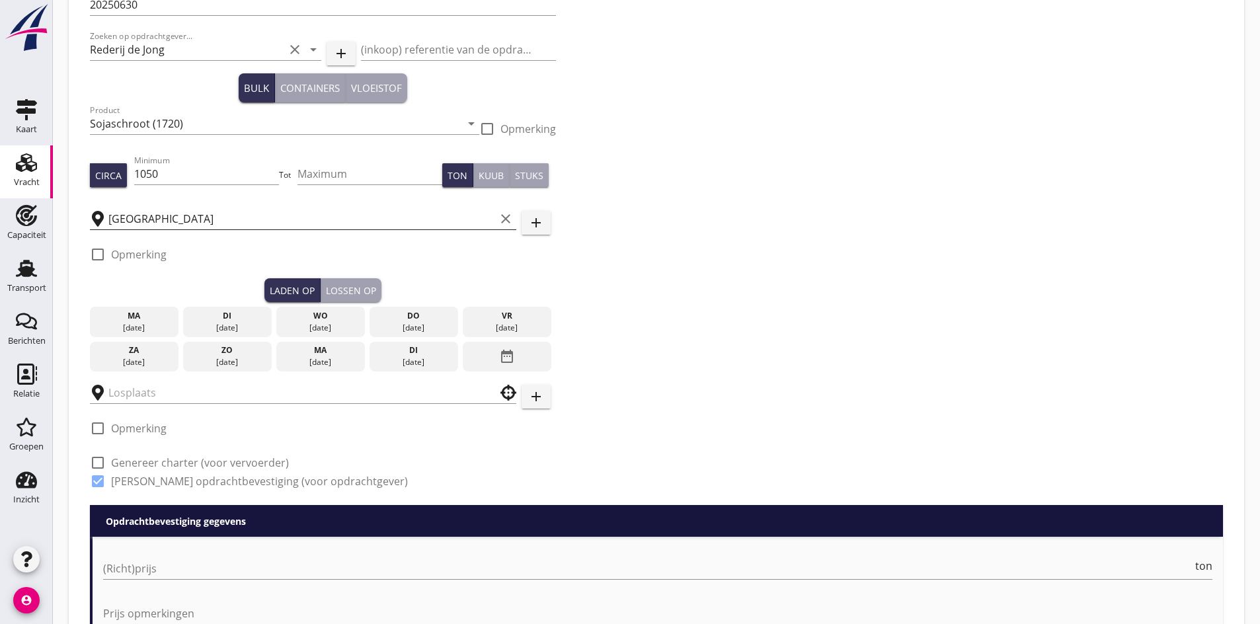
scroll to position [73, 0]
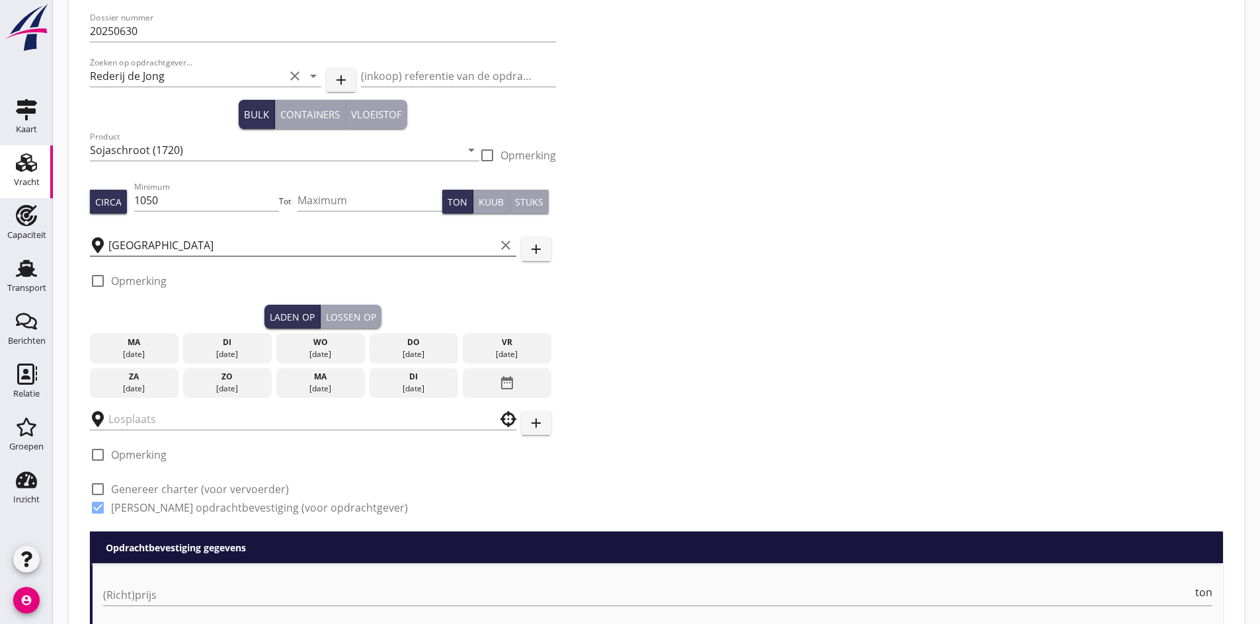
click at [209, 247] on input "[GEOGRAPHIC_DATA]" at bounding box center [301, 245] width 387 height 21
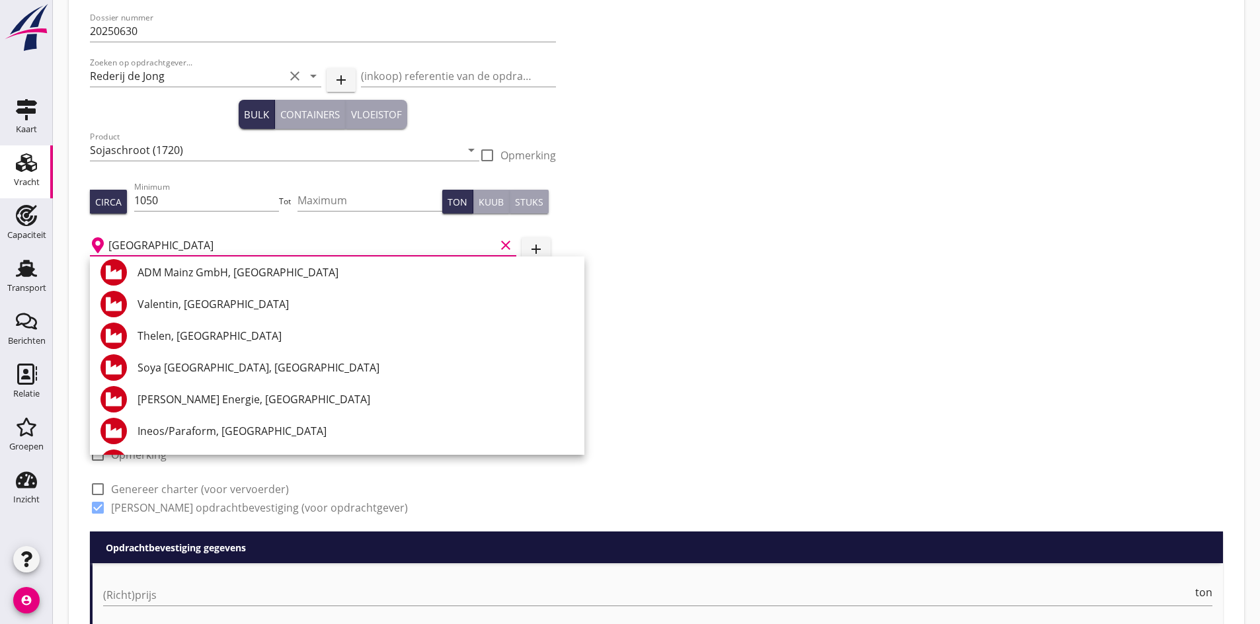
click at [209, 247] on input "[GEOGRAPHIC_DATA]" at bounding box center [301, 245] width 387 height 21
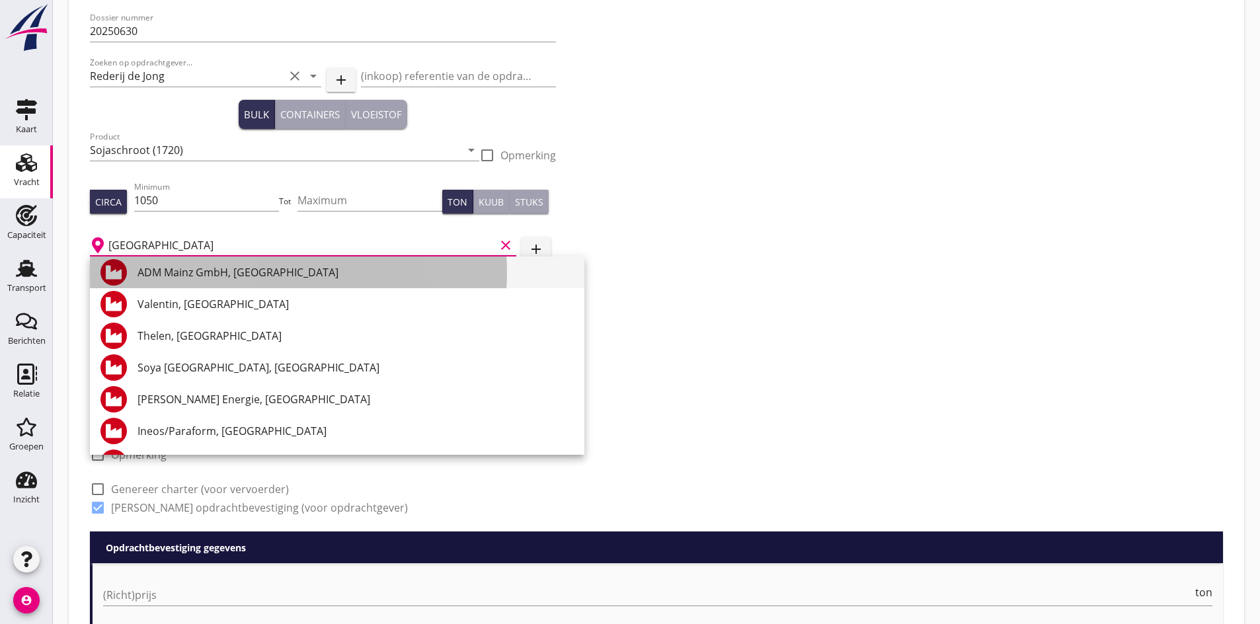
click at [211, 273] on div "ADM Mainz GmbH, [GEOGRAPHIC_DATA]" at bounding box center [355, 272] width 436 height 16
type input "ADM Mainz GmbH, [GEOGRAPHIC_DATA]"
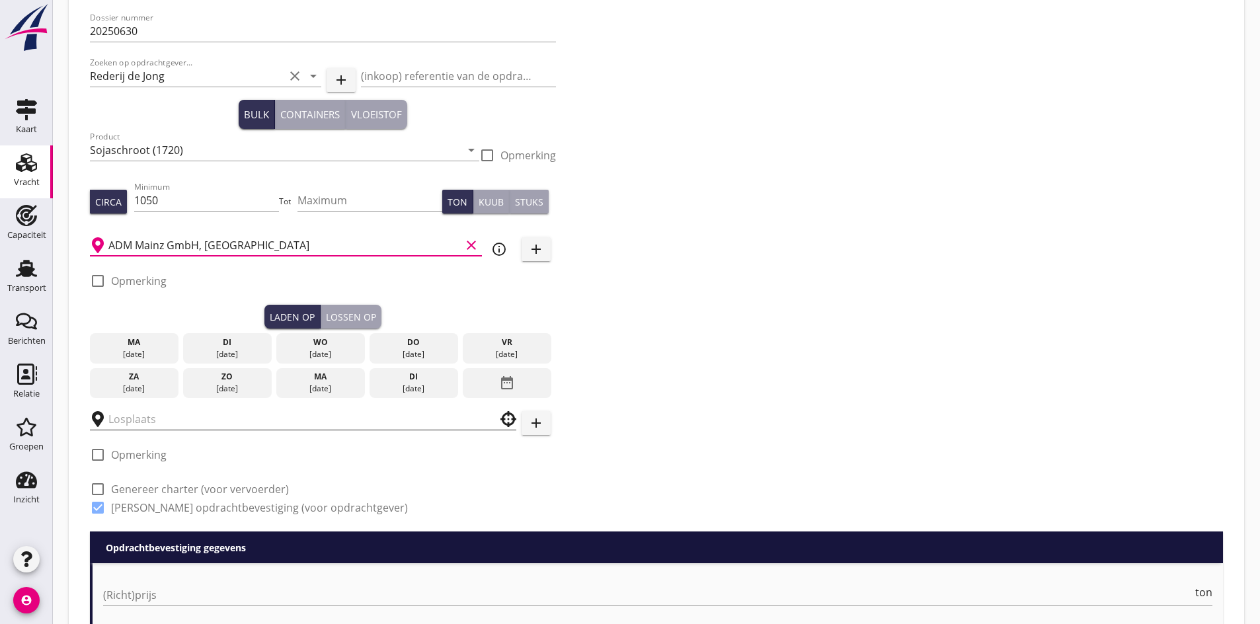
click at [130, 423] on input "text" at bounding box center [293, 418] width 371 height 21
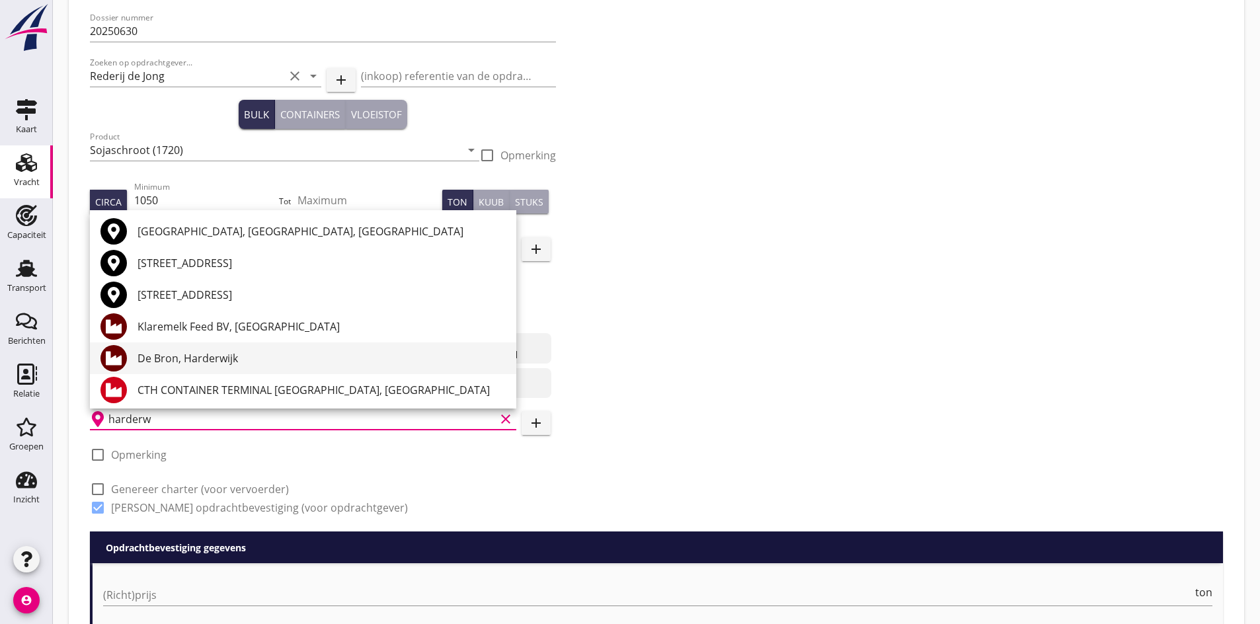
click at [213, 363] on div "De Bron, Harderwijk" at bounding box center [321, 358] width 368 height 16
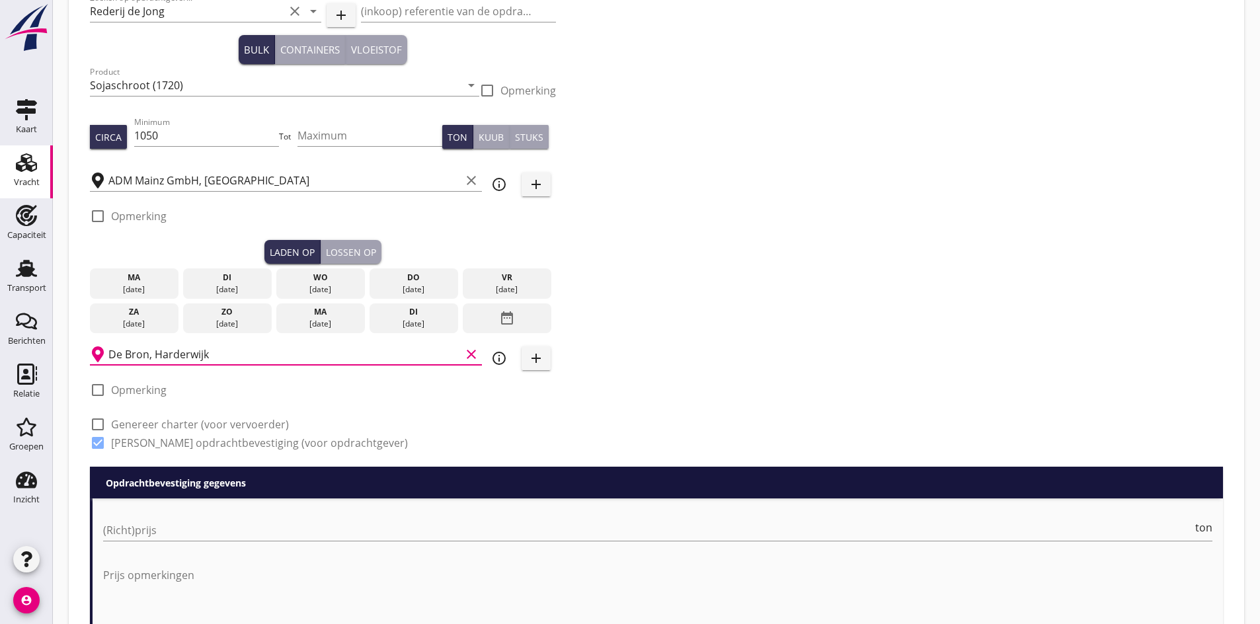
scroll to position [139, 0]
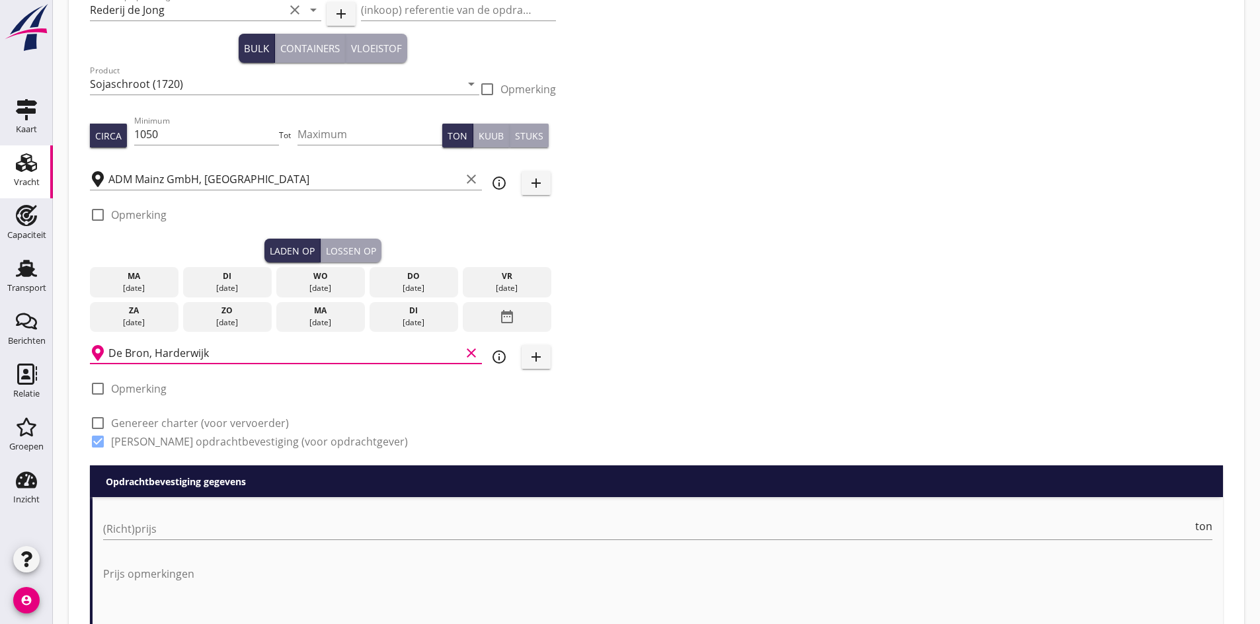
type input "De Bron, Harderwijk"
click at [133, 317] on div "[DATE]" at bounding box center [134, 323] width 82 height 12
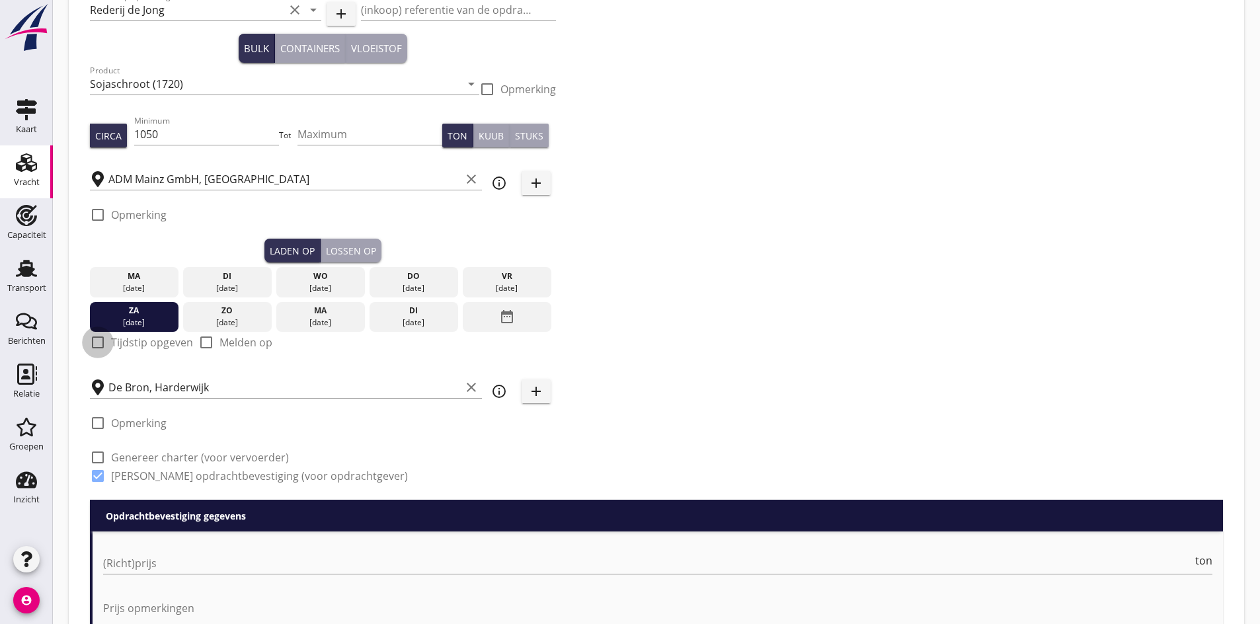
click at [96, 342] on div at bounding box center [98, 342] width 22 height 22
checkbox input "true"
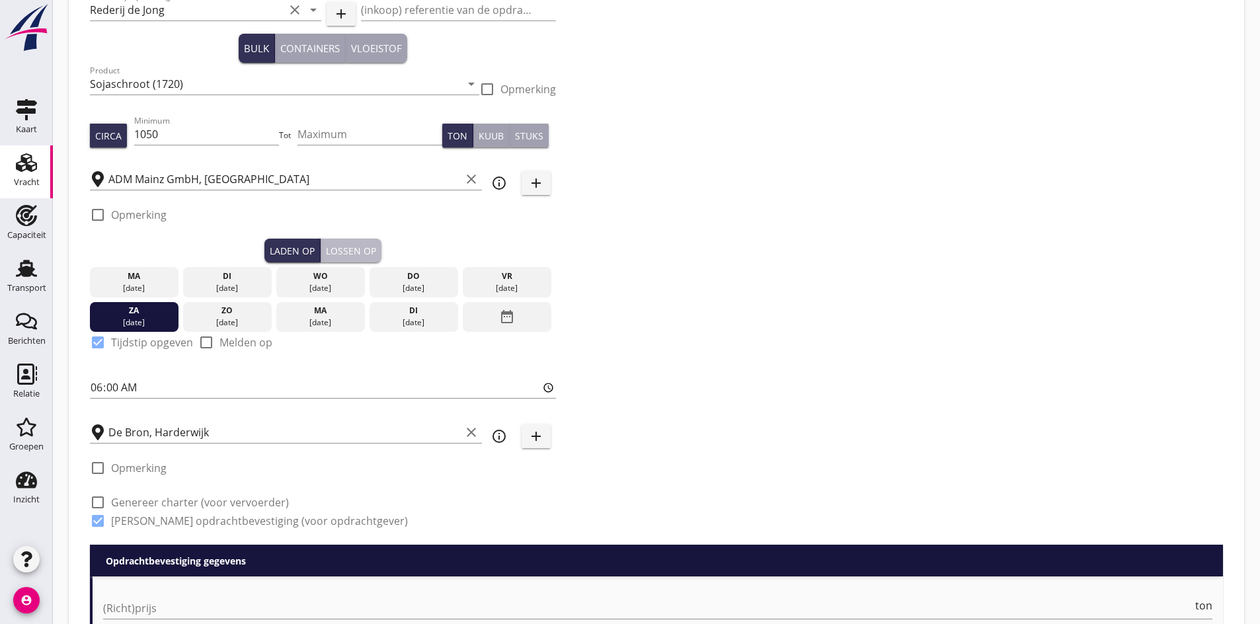
click at [336, 244] on div "Lossen op" at bounding box center [351, 251] width 50 height 14
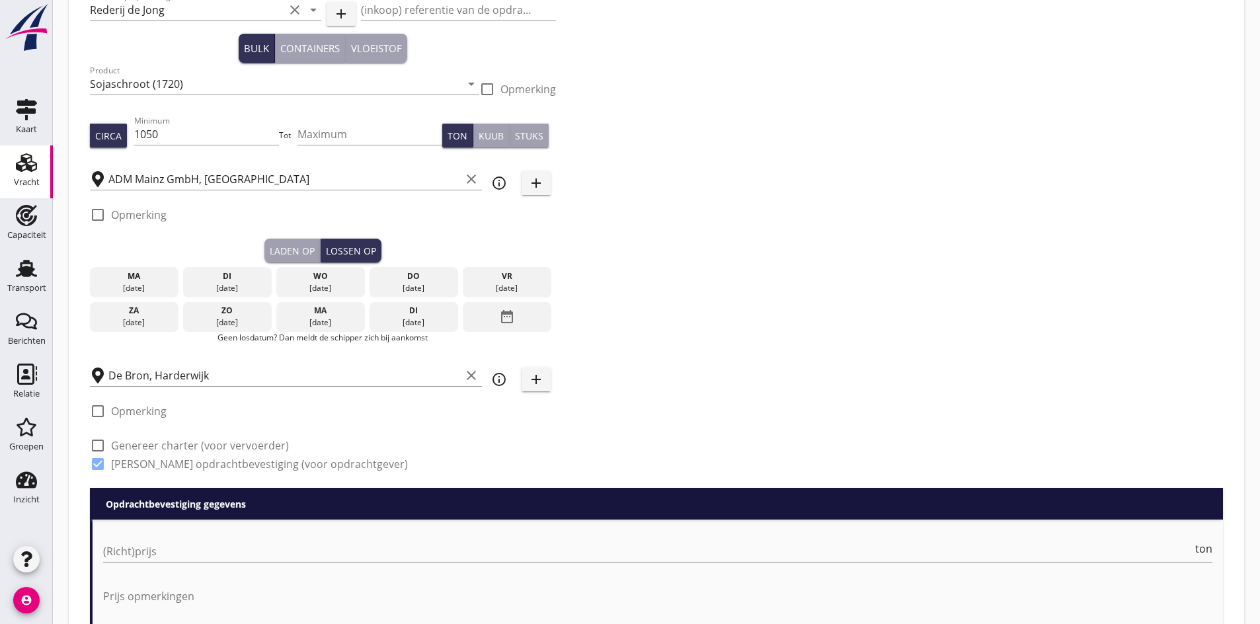
click at [438, 313] on div "di" at bounding box center [414, 311] width 82 height 12
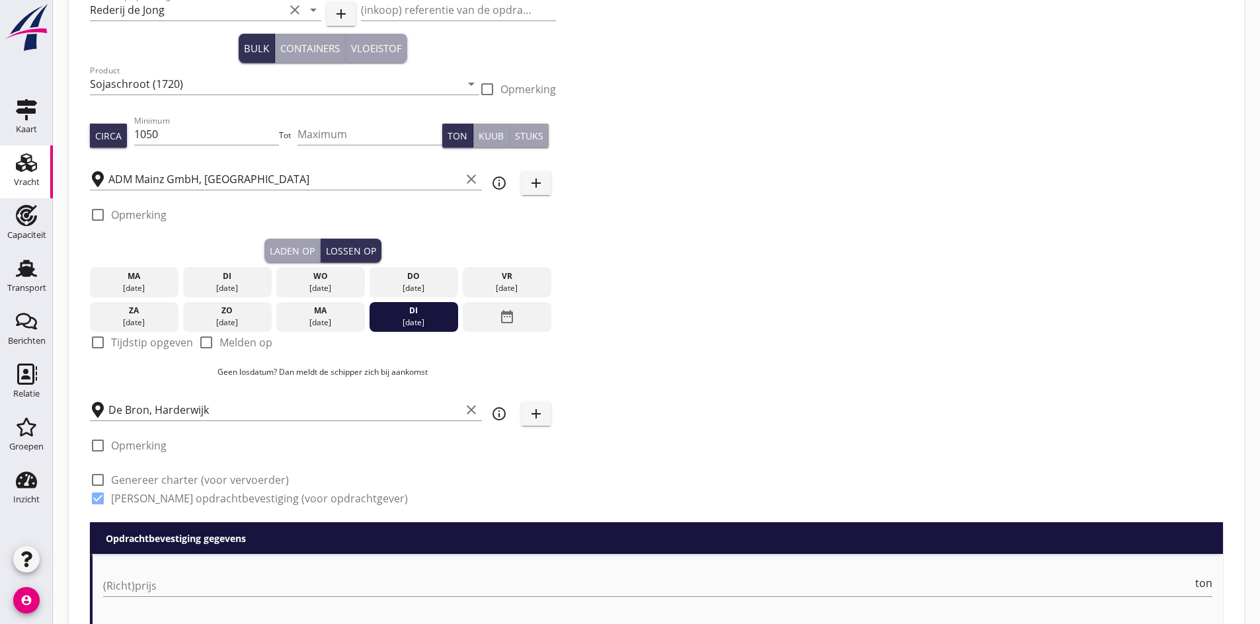
click at [422, 316] on div "di" at bounding box center [414, 311] width 82 height 12
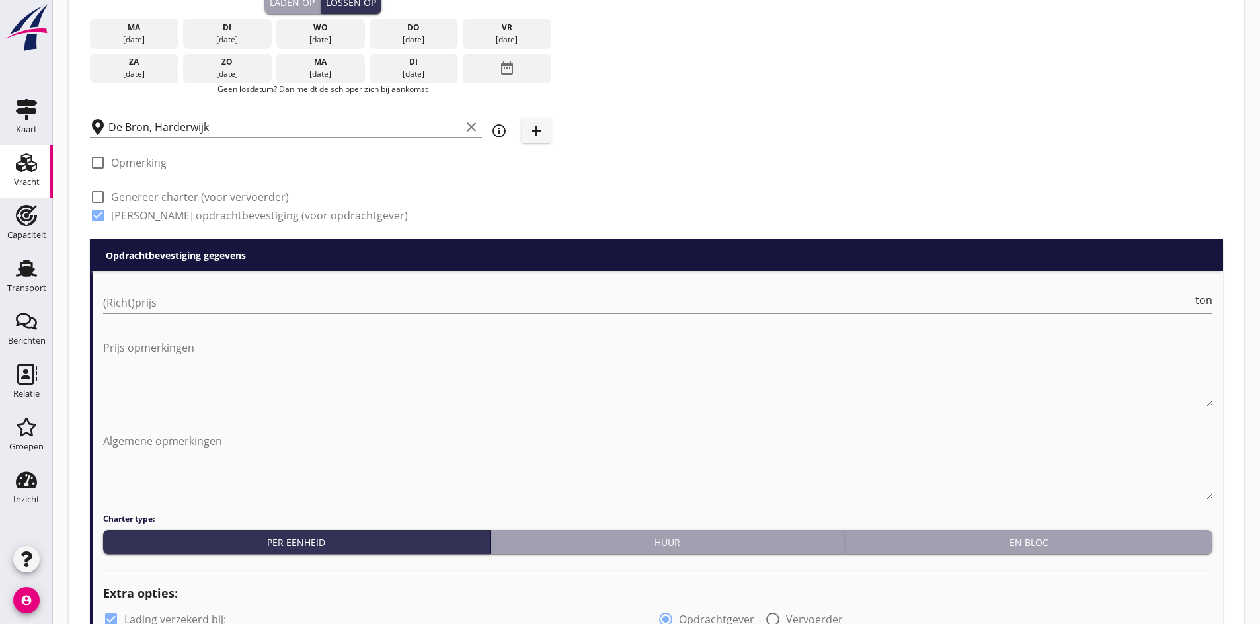
scroll to position [403, 0]
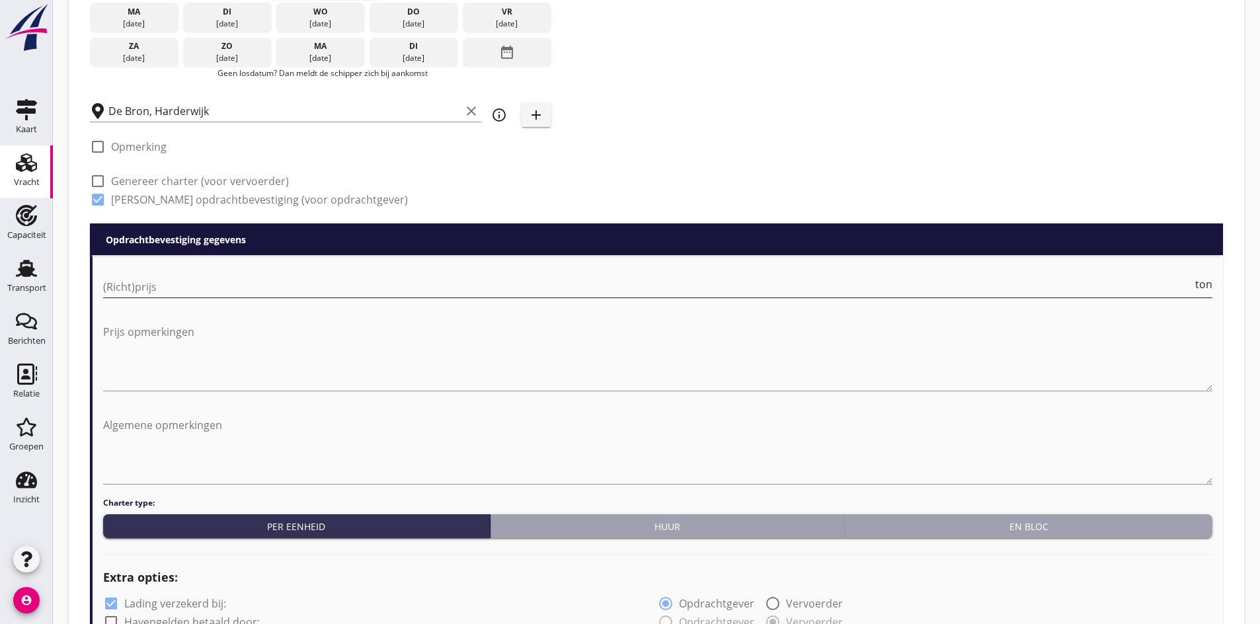
click at [134, 280] on input "(Richt)prijs" at bounding box center [647, 286] width 1089 height 21
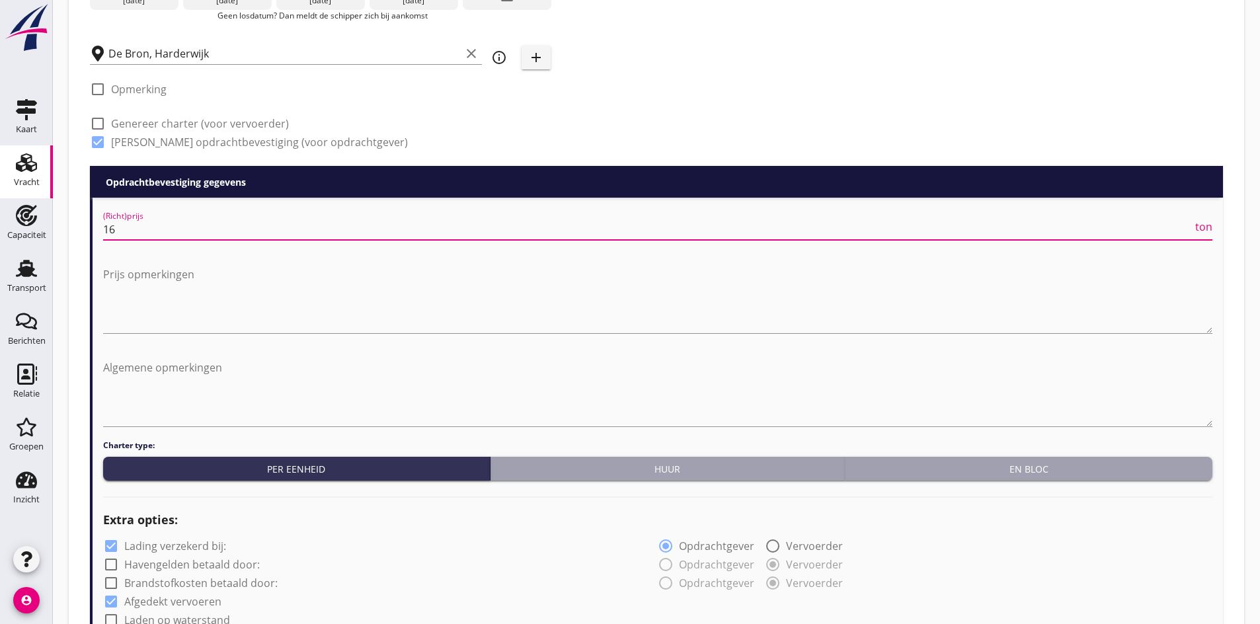
scroll to position [734, 0]
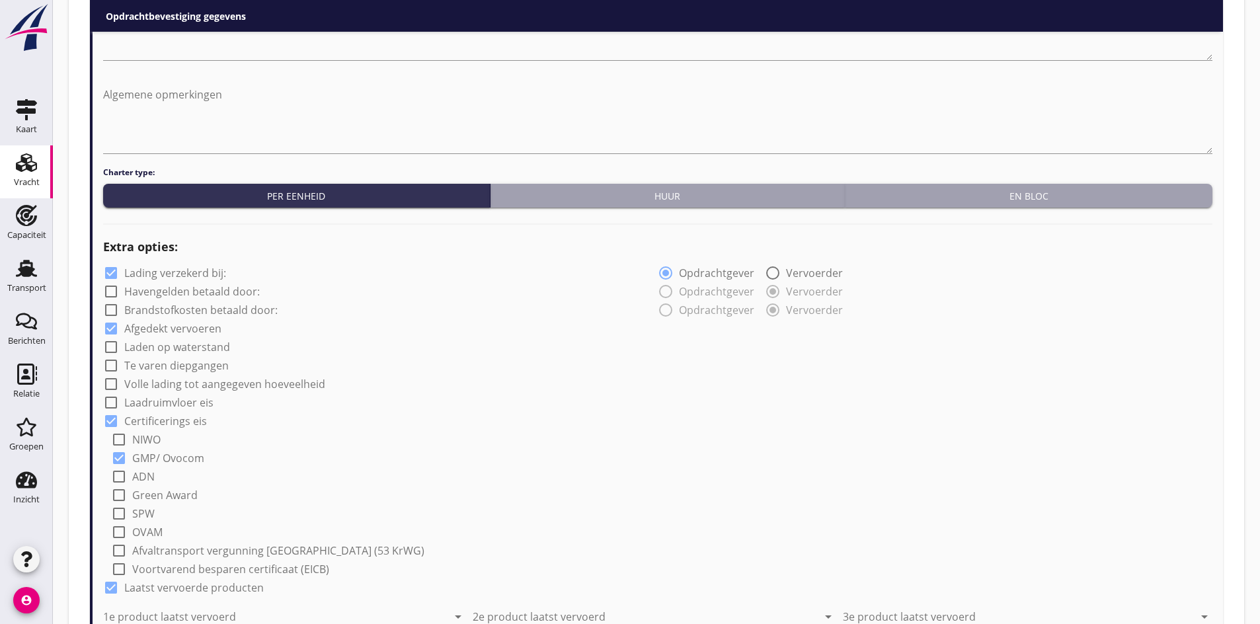
type input "16"
click at [997, 198] on div "En bloc" at bounding box center [1028, 196] width 357 height 14
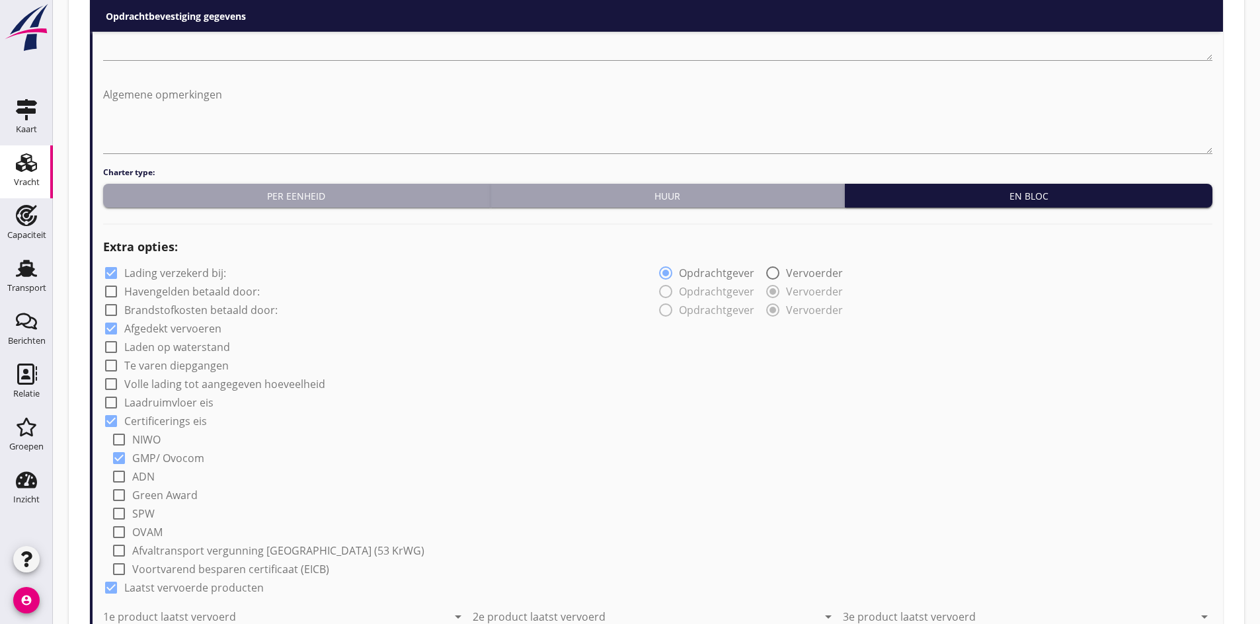
click at [997, 198] on div "En bloc" at bounding box center [1028, 196] width 357 height 14
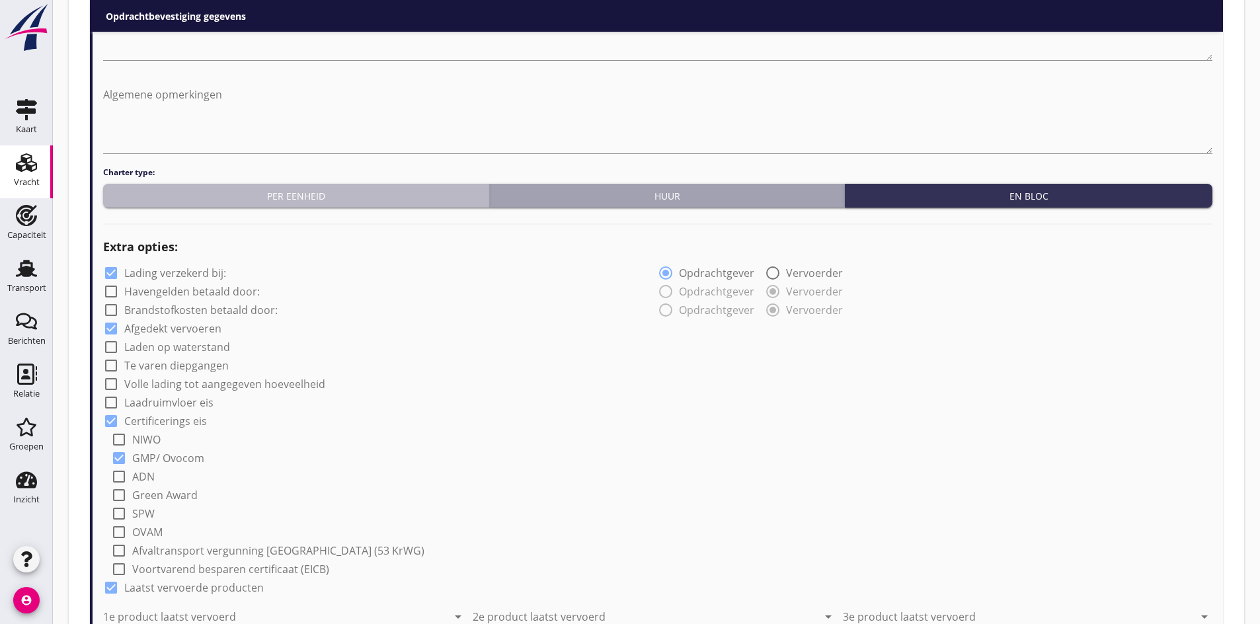
click at [240, 202] on div "Per eenheid" at bounding box center [296, 196] width 376 height 14
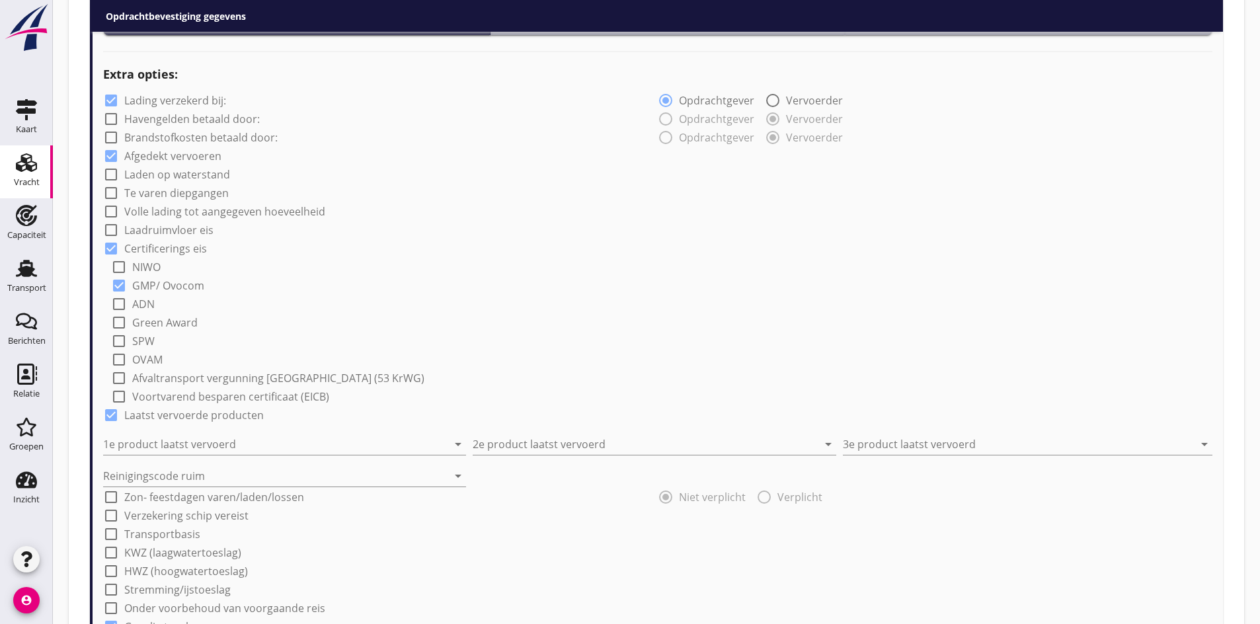
scroll to position [932, 0]
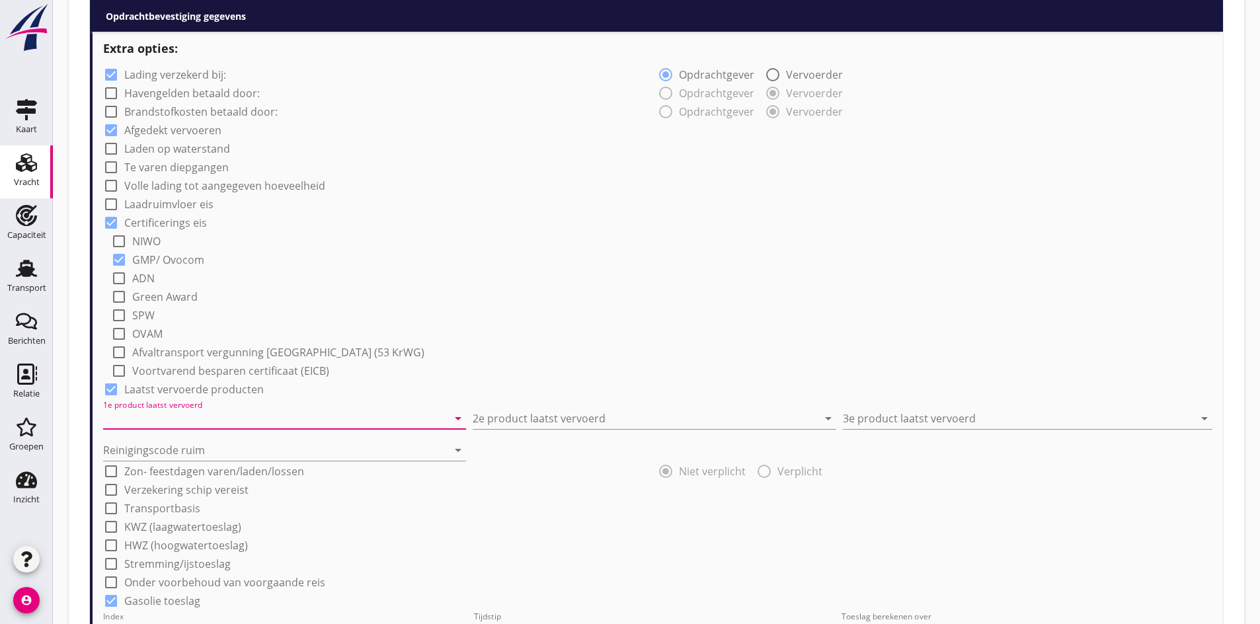
click at [136, 418] on input "1e product laatst vervoerd" at bounding box center [275, 418] width 344 height 21
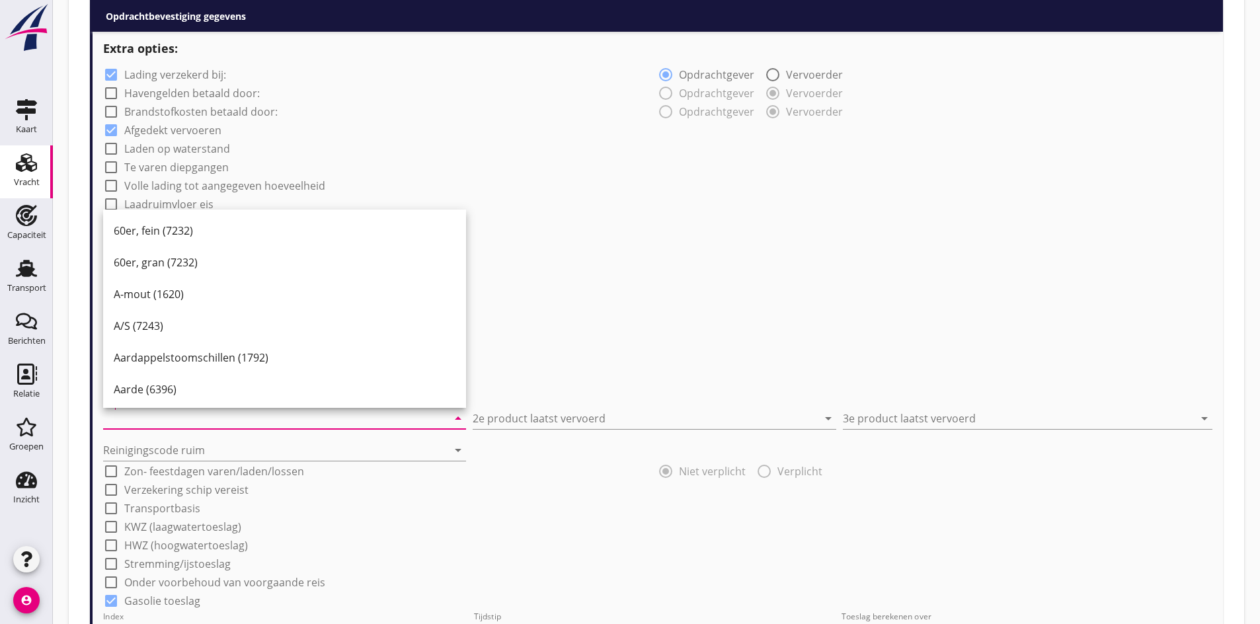
click at [163, 424] on input "1e product laatst vervoerd" at bounding box center [275, 418] width 344 height 21
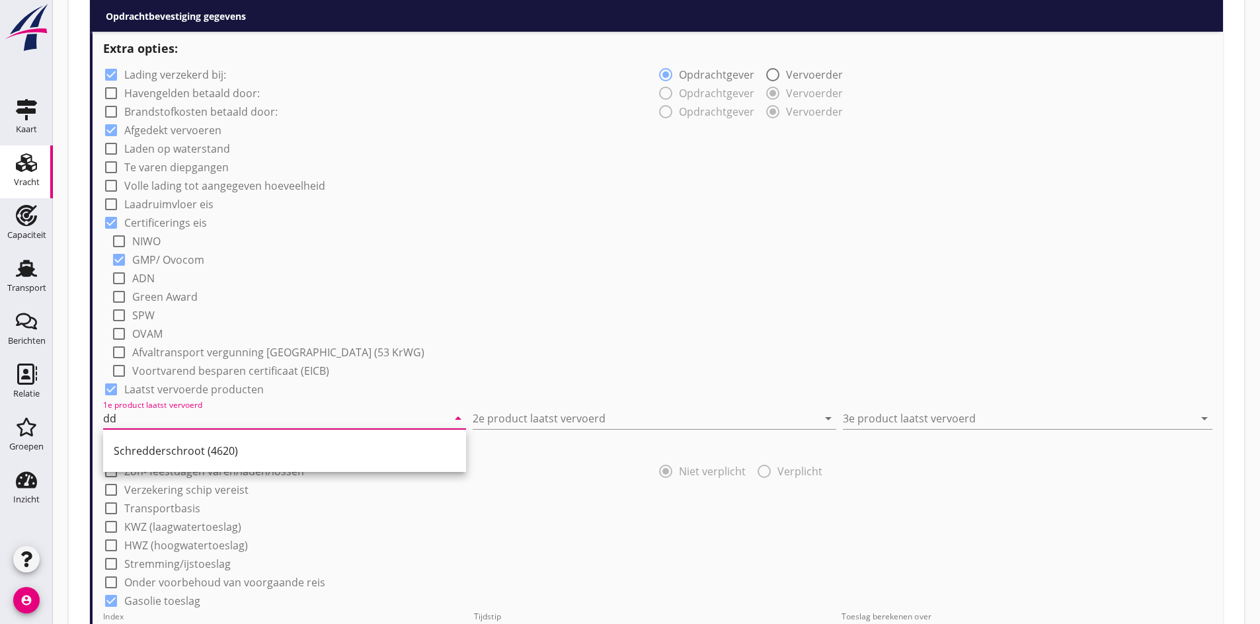
type input "d"
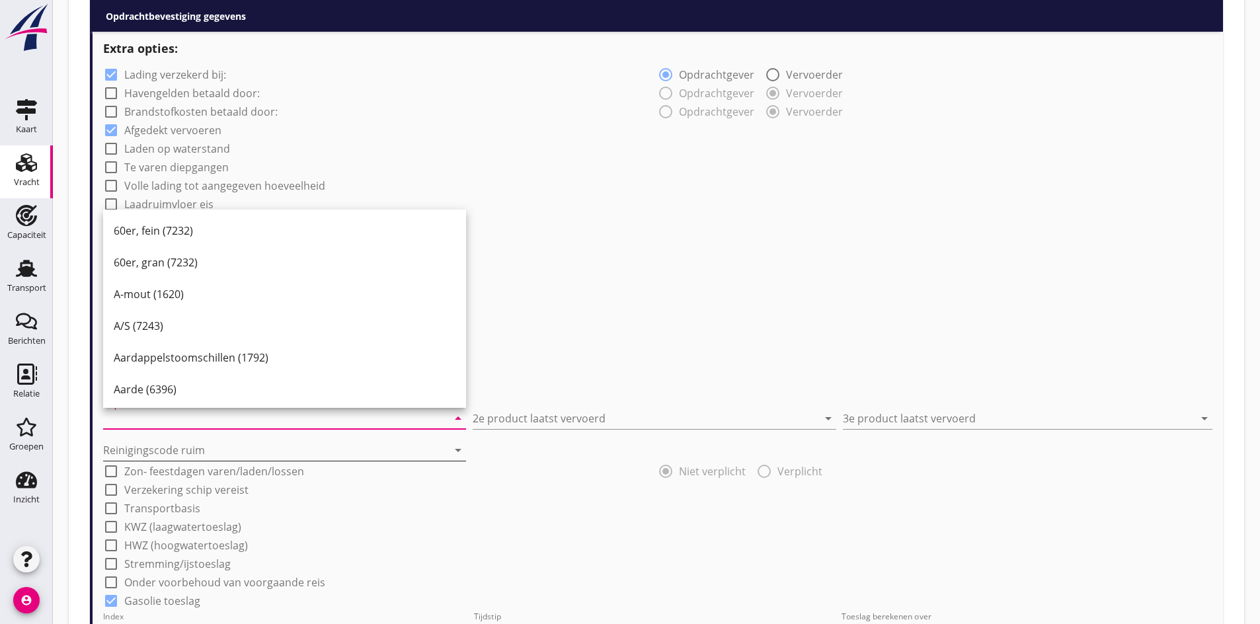
click at [155, 446] on input "Reinigingscode ruim" at bounding box center [275, 450] width 344 height 21
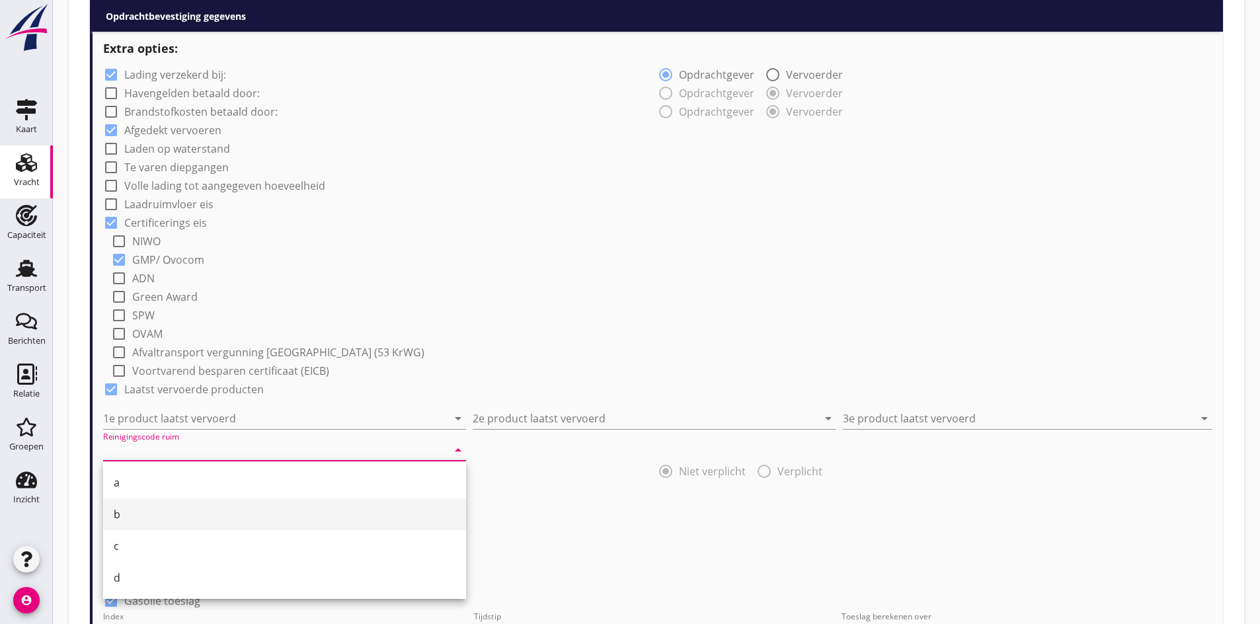
click at [166, 504] on div "b" at bounding box center [285, 514] width 342 height 32
type input "b"
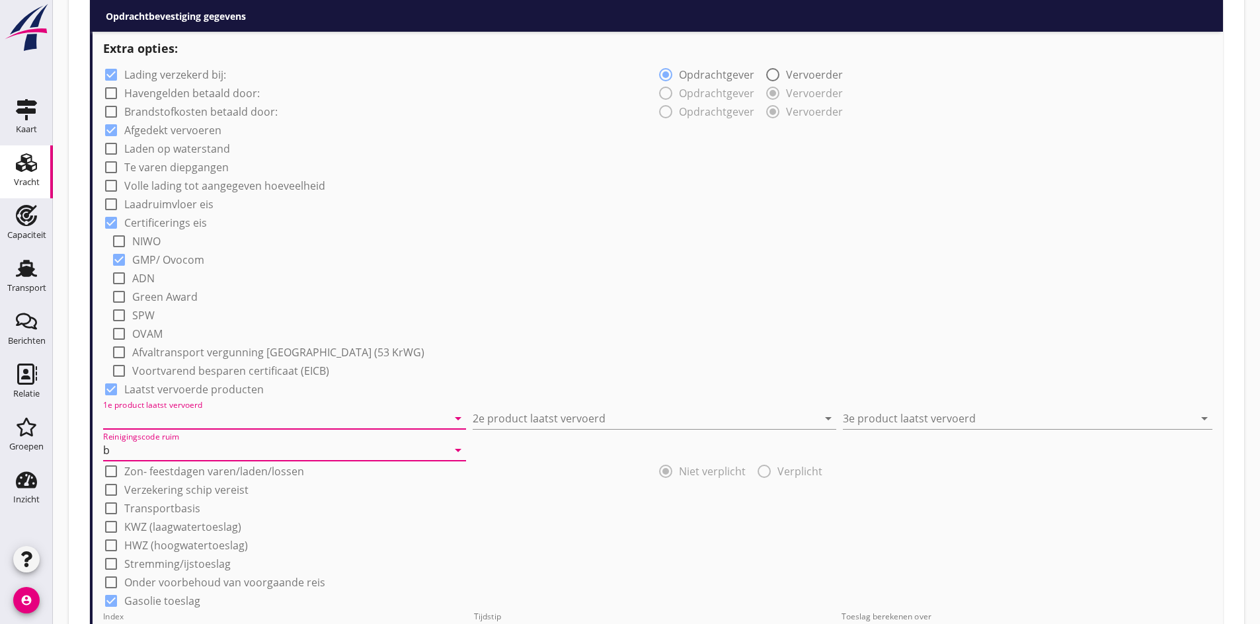
click at [151, 421] on input "1e product laatst vervoerd" at bounding box center [275, 418] width 344 height 21
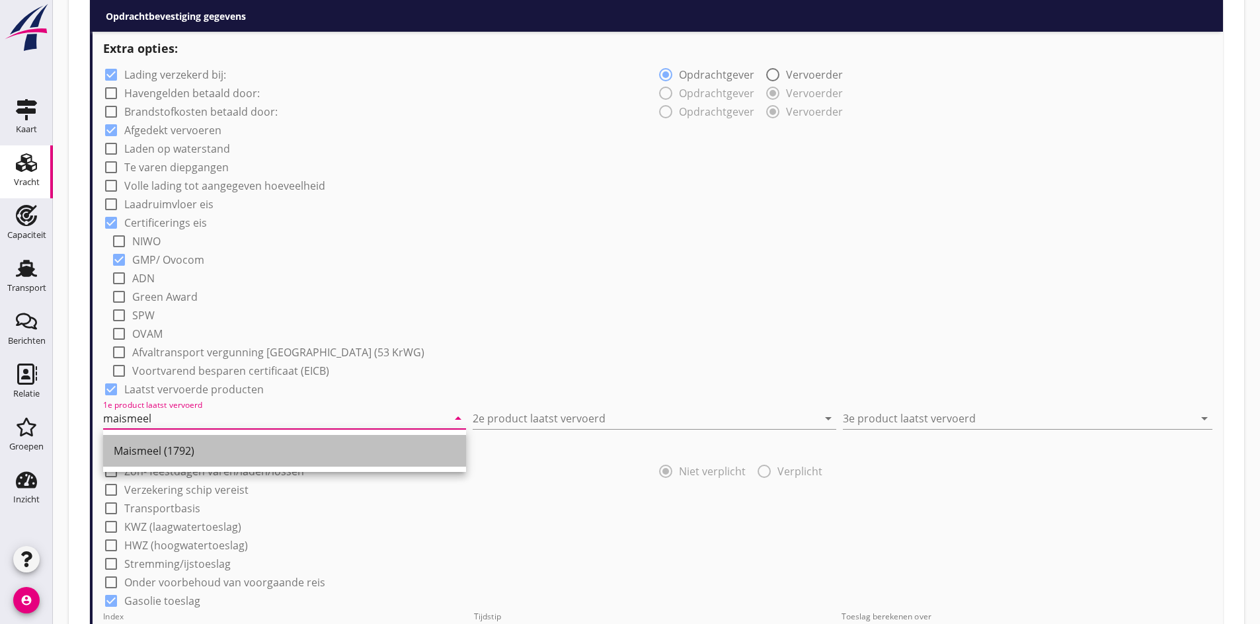
click at [242, 461] on div "Maismeel (1792)" at bounding box center [285, 451] width 342 height 32
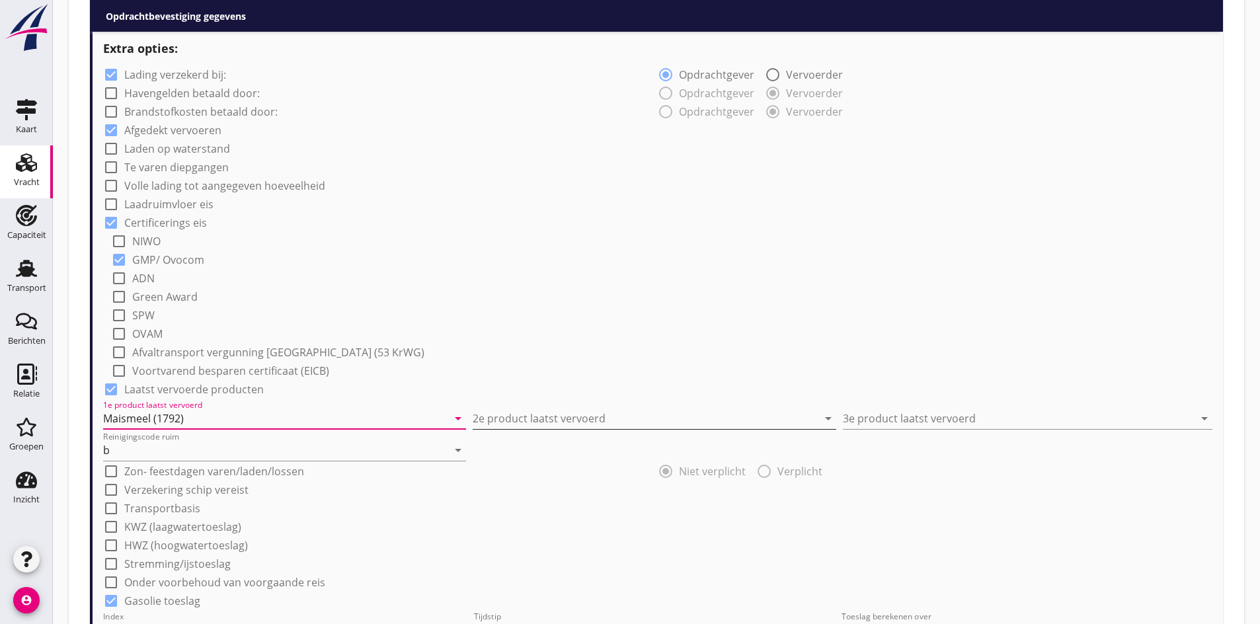
type input "Maismeel (1792)"
click at [509, 425] on input "2e product laatst vervoerd" at bounding box center [645, 418] width 344 height 21
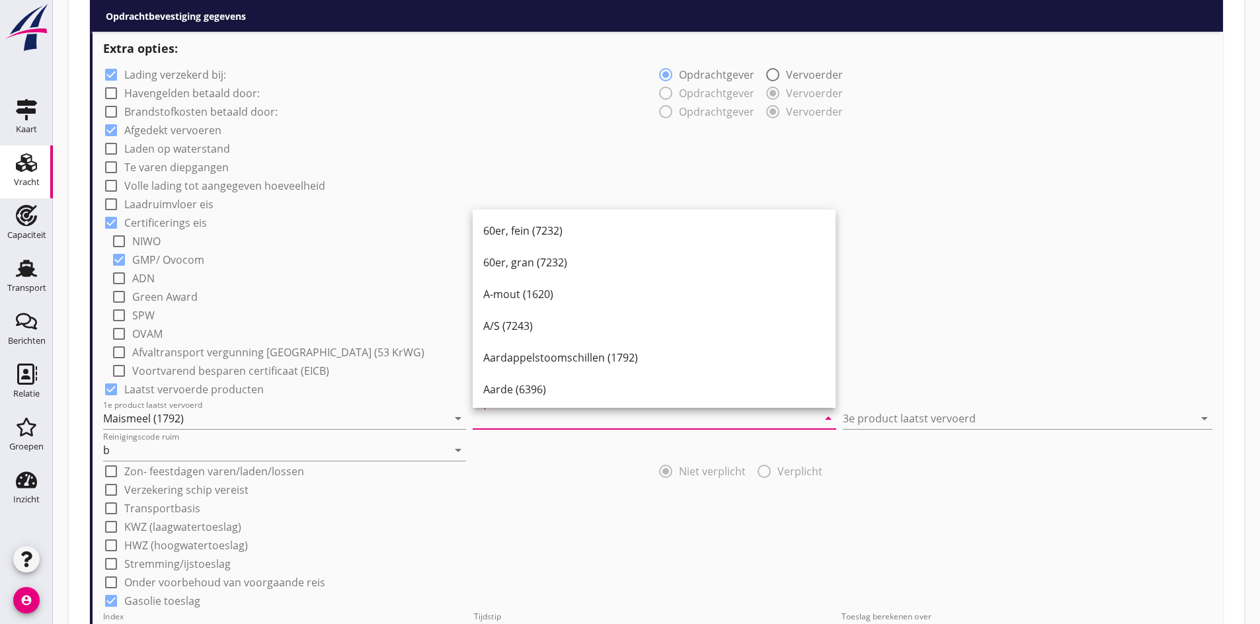
type input "k"
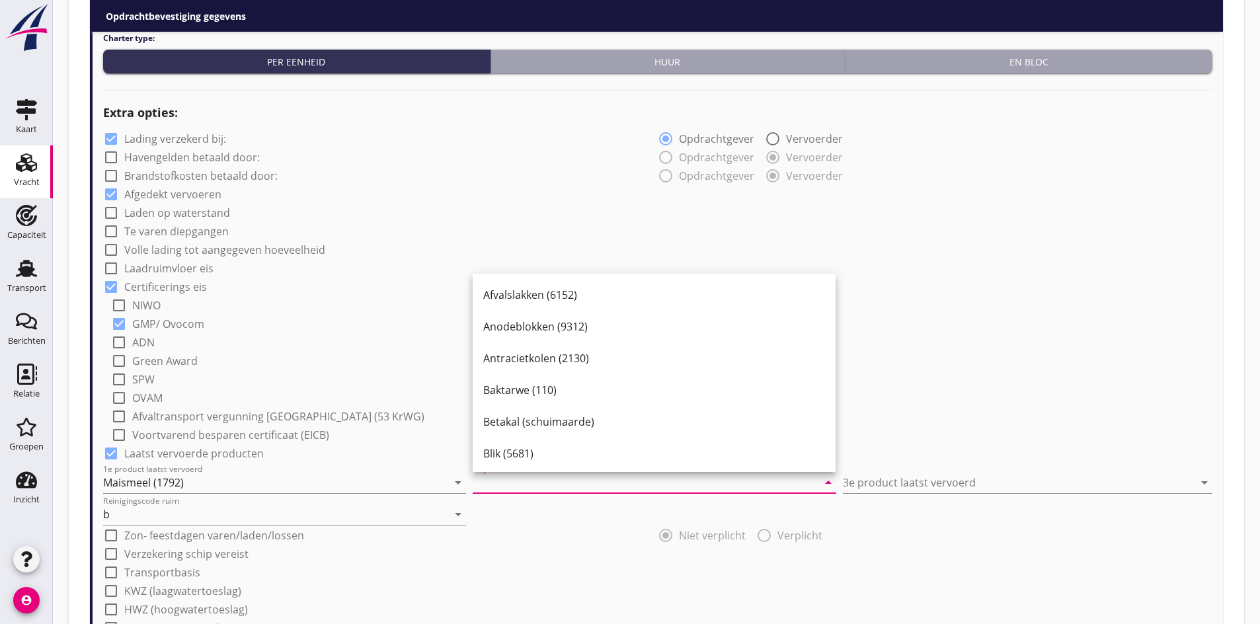
scroll to position [866, 0]
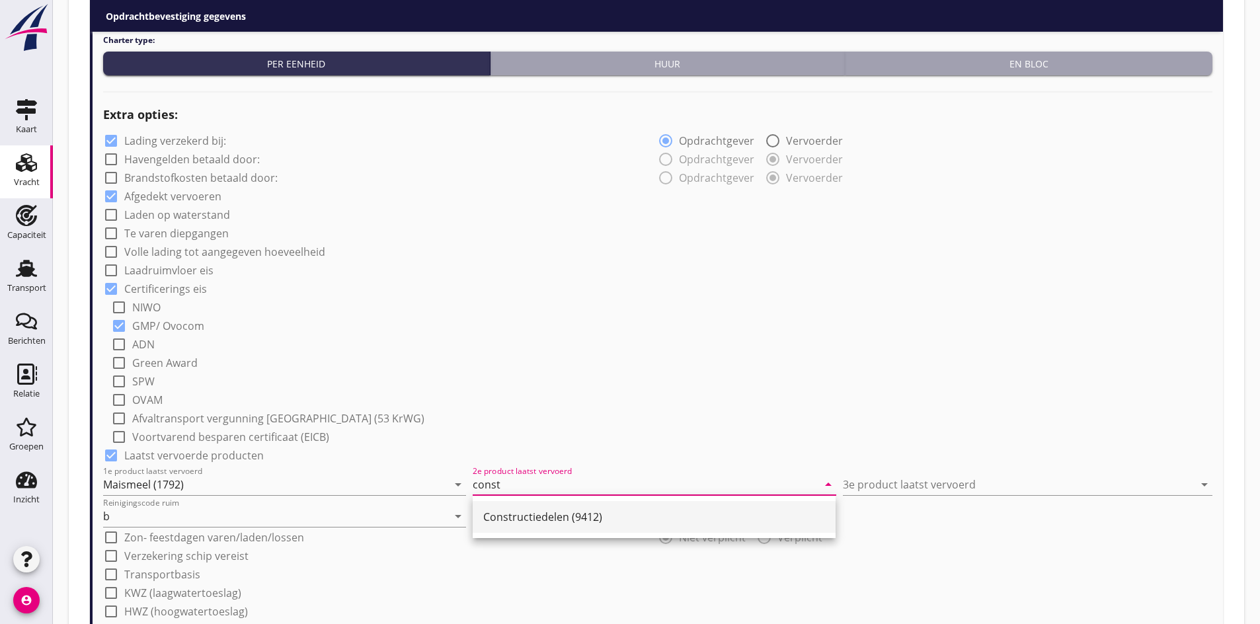
click at [539, 514] on div "Constructiedelen (9412)" at bounding box center [654, 517] width 342 height 16
type input "Constructiedelen (9412)"
click at [861, 479] on input "3e product laatst vervoerd" at bounding box center [1018, 484] width 351 height 21
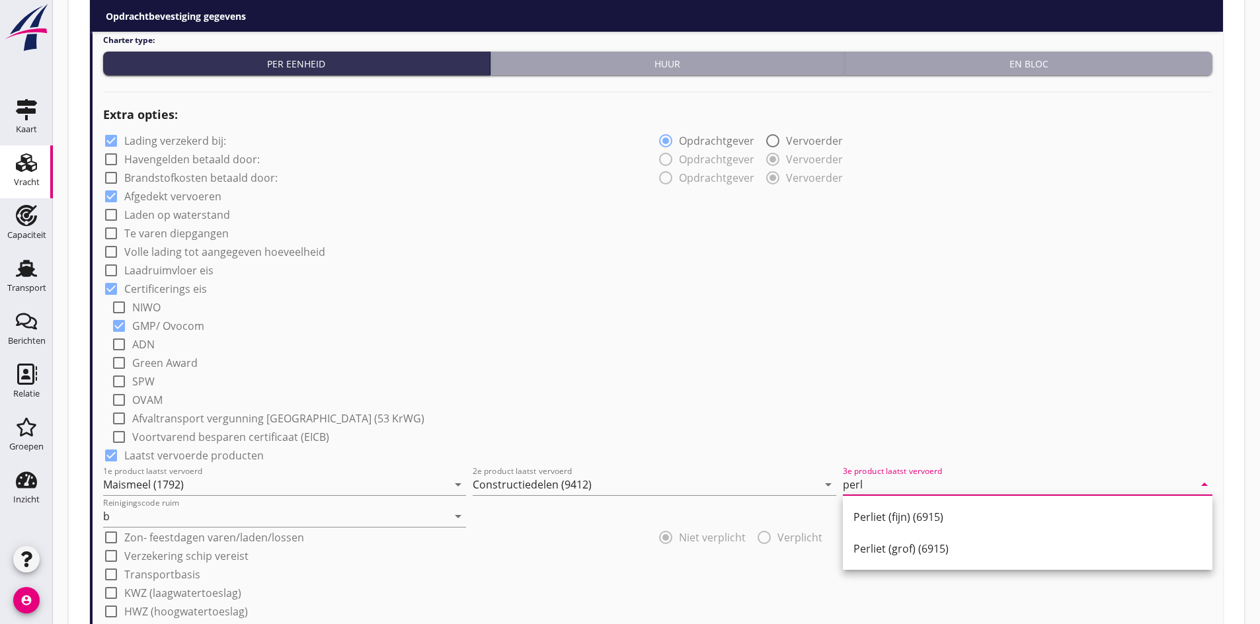
click at [919, 518] on div "Perliet (fijn) (6915)" at bounding box center [1027, 517] width 348 height 16
drag, startPoint x: 936, startPoint y: 488, endPoint x: 837, endPoint y: 486, distance: 99.2
click at [852, 490] on input "Perliet (fijn) (6915)" at bounding box center [1018, 484] width 351 height 21
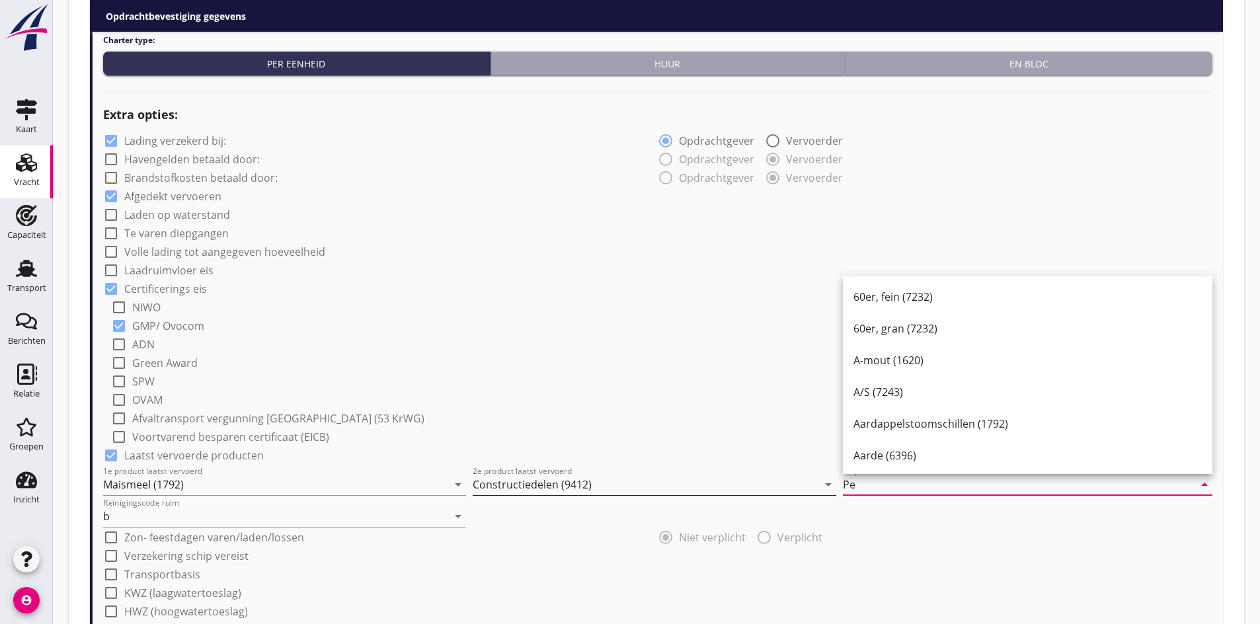
type input "P"
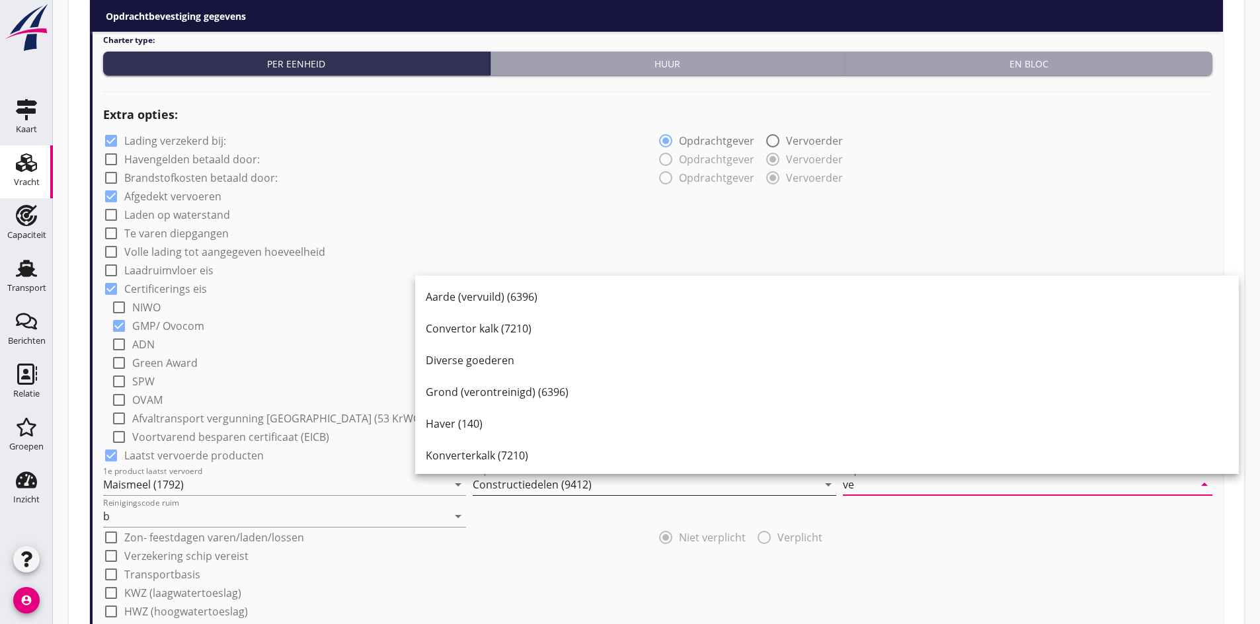
type input "v"
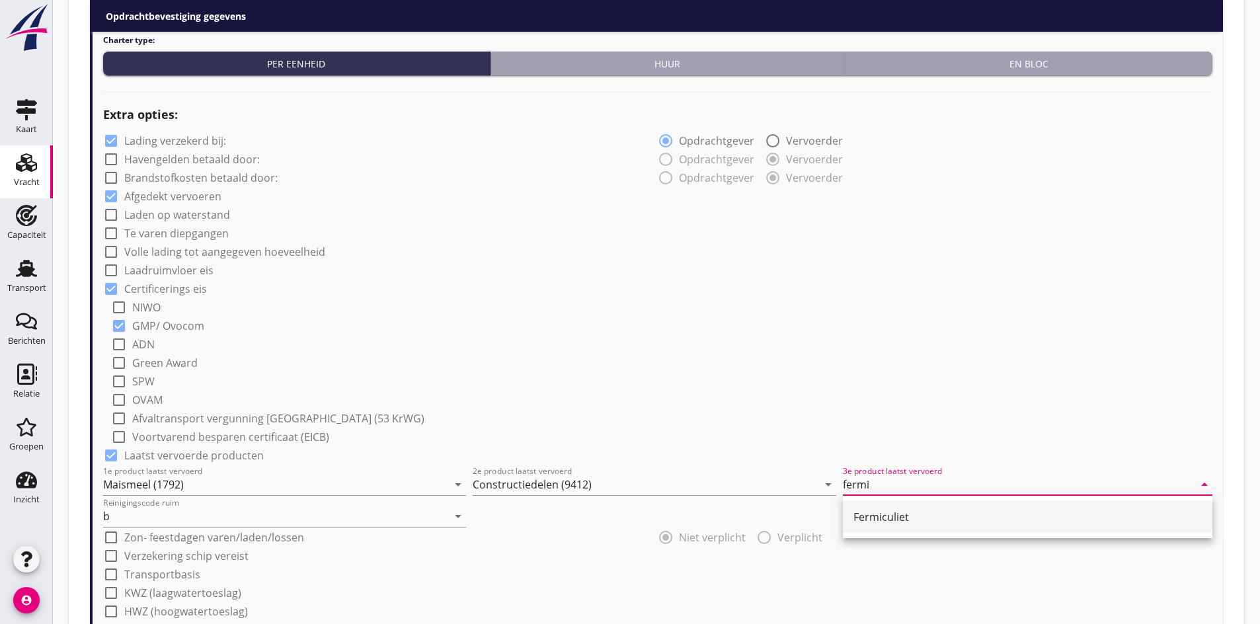
click at [891, 524] on div "Fermiculiet" at bounding box center [1027, 517] width 348 height 16
click at [989, 542] on div "radio_button_checked Niet verplicht radio_button_unchecked Verplicht" at bounding box center [935, 536] width 555 height 19
click at [901, 476] on input "Fermiculiet" at bounding box center [1018, 484] width 351 height 21
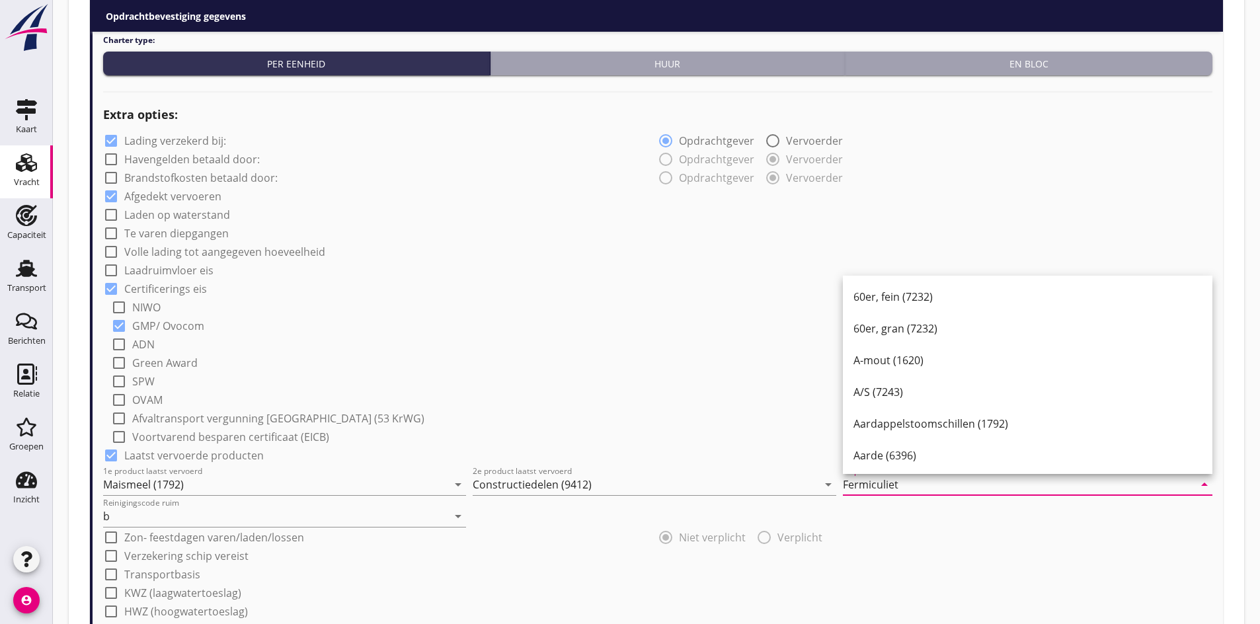
click at [907, 487] on input "Fermiculiet" at bounding box center [1018, 484] width 351 height 21
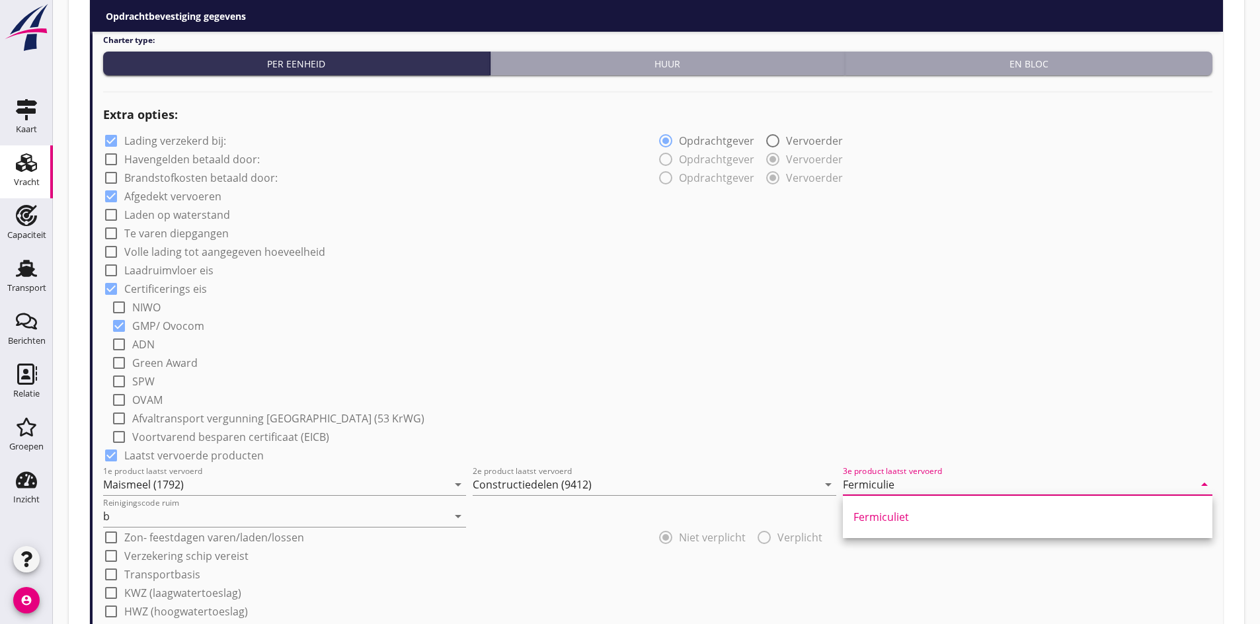
click at [898, 516] on div "Fermiculiet" at bounding box center [1027, 517] width 348 height 16
click at [902, 483] on input "Fermiculiet" at bounding box center [1018, 484] width 351 height 21
click at [860, 523] on div "Fermiculiet" at bounding box center [1027, 517] width 348 height 16
type input "Fermiculiet"
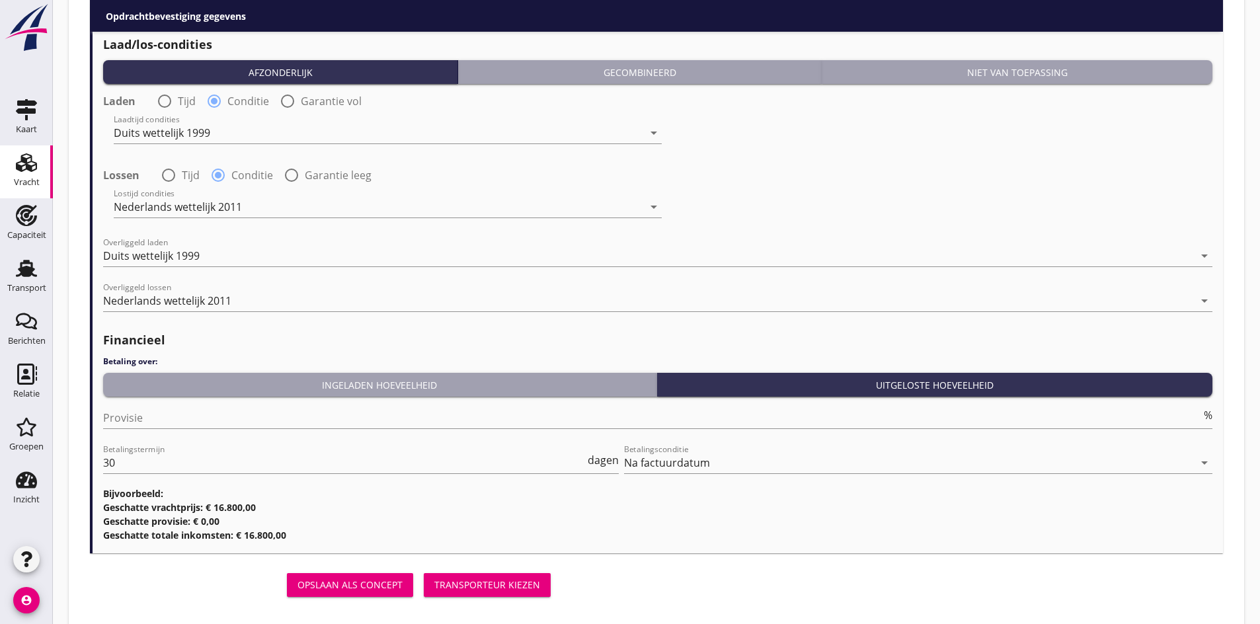
scroll to position [1621, 0]
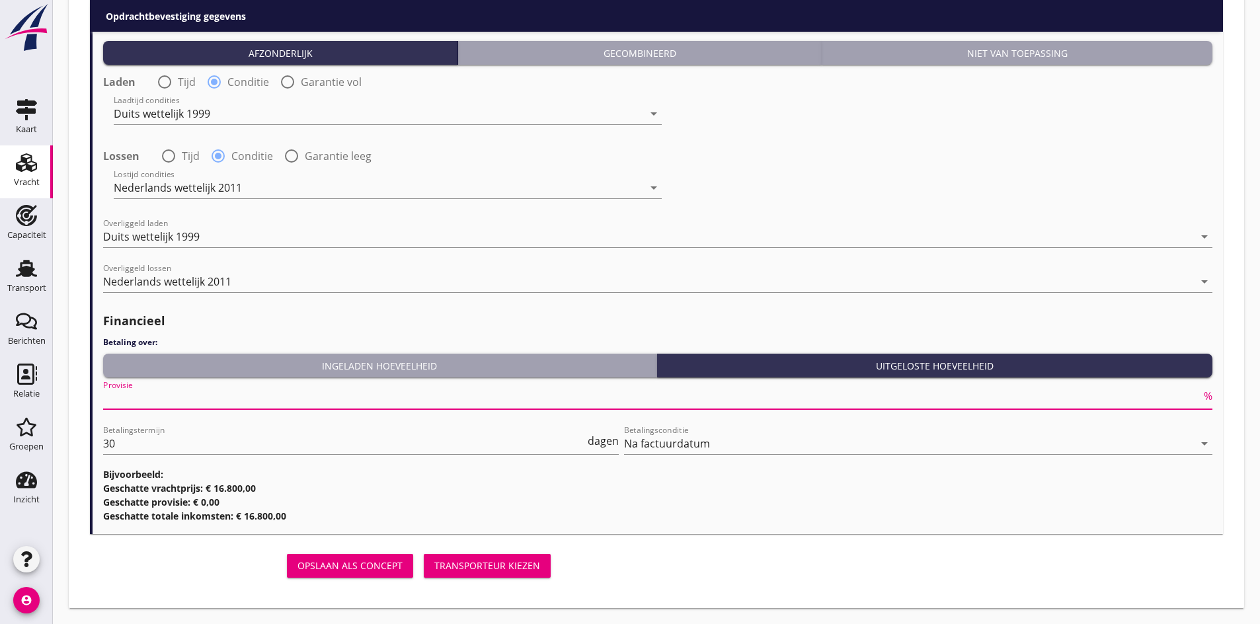
click at [121, 398] on input "Provisie" at bounding box center [652, 398] width 1098 height 21
type input "0"
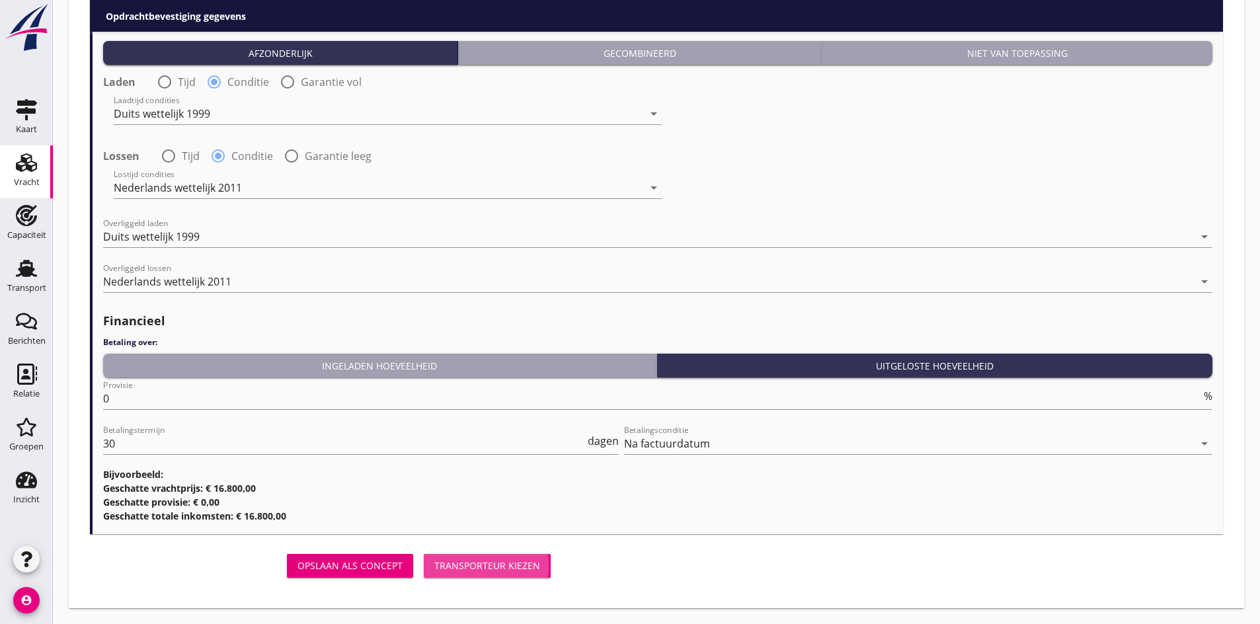
click at [471, 566] on div "Transporteur kiezen" at bounding box center [487, 565] width 106 height 14
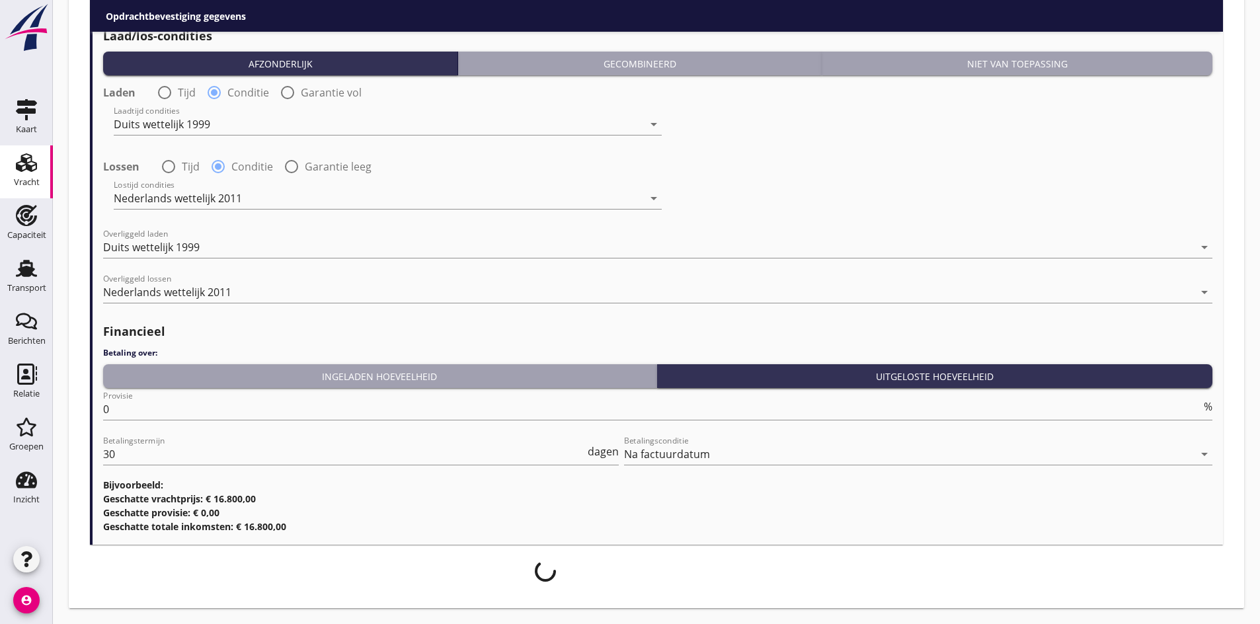
scroll to position [1610, 0]
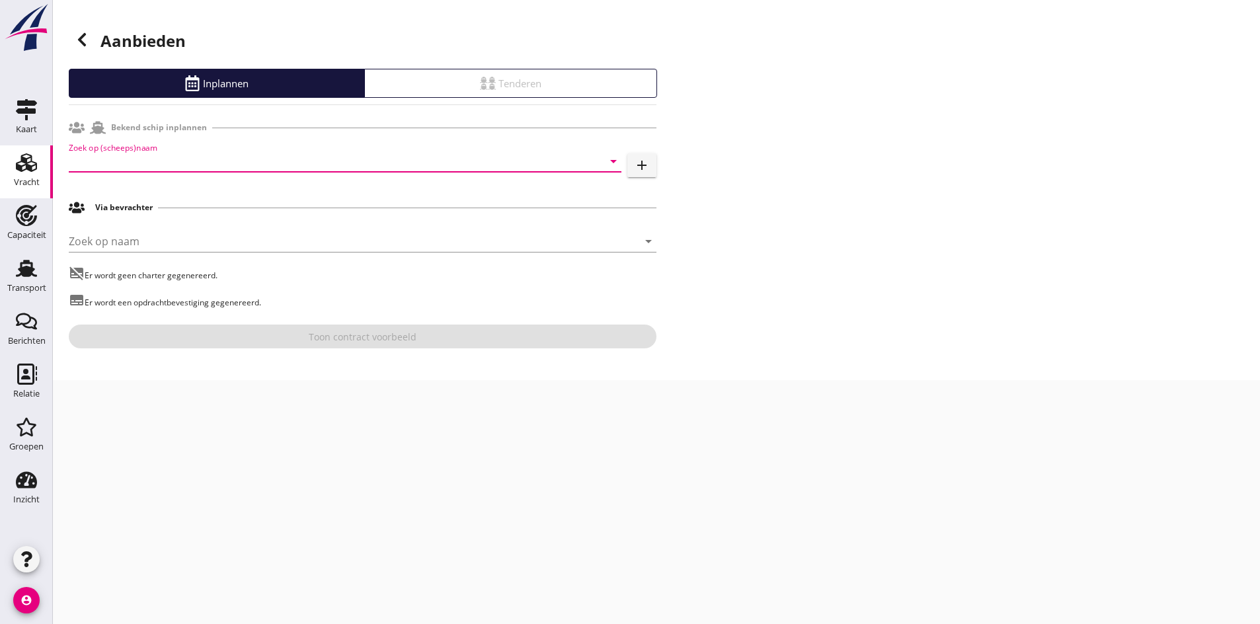
click at [288, 169] on input "Zoek op (scheeps)naam" at bounding box center [327, 161] width 516 height 21
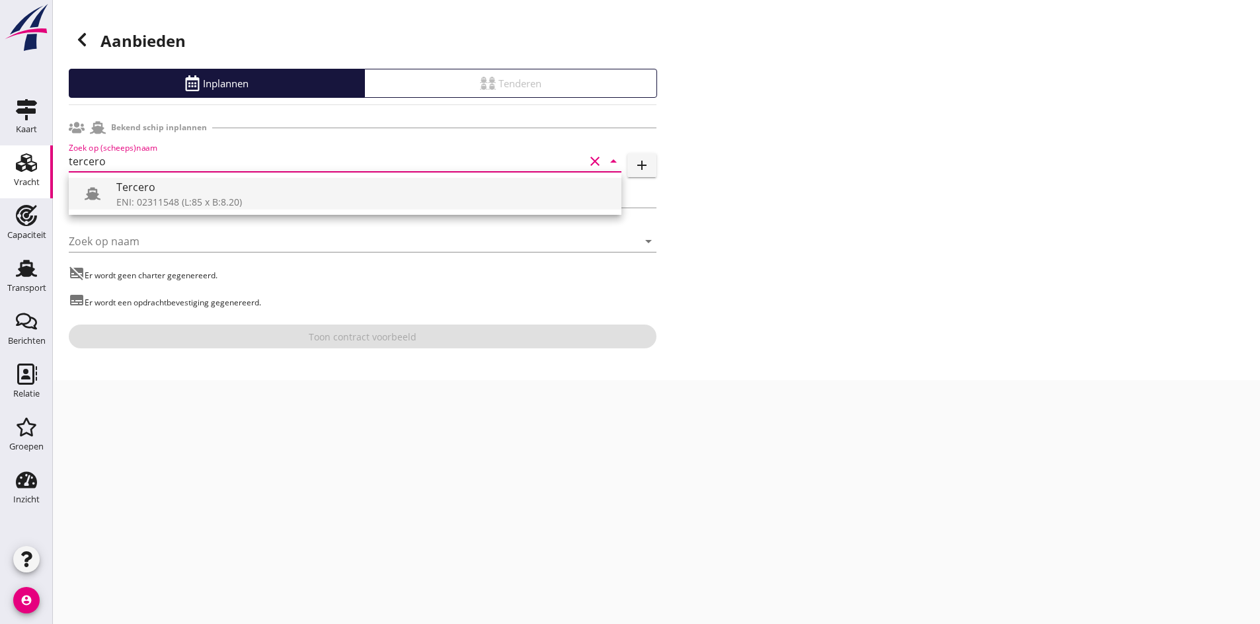
click at [258, 186] on div "Tercero" at bounding box center [363, 187] width 494 height 16
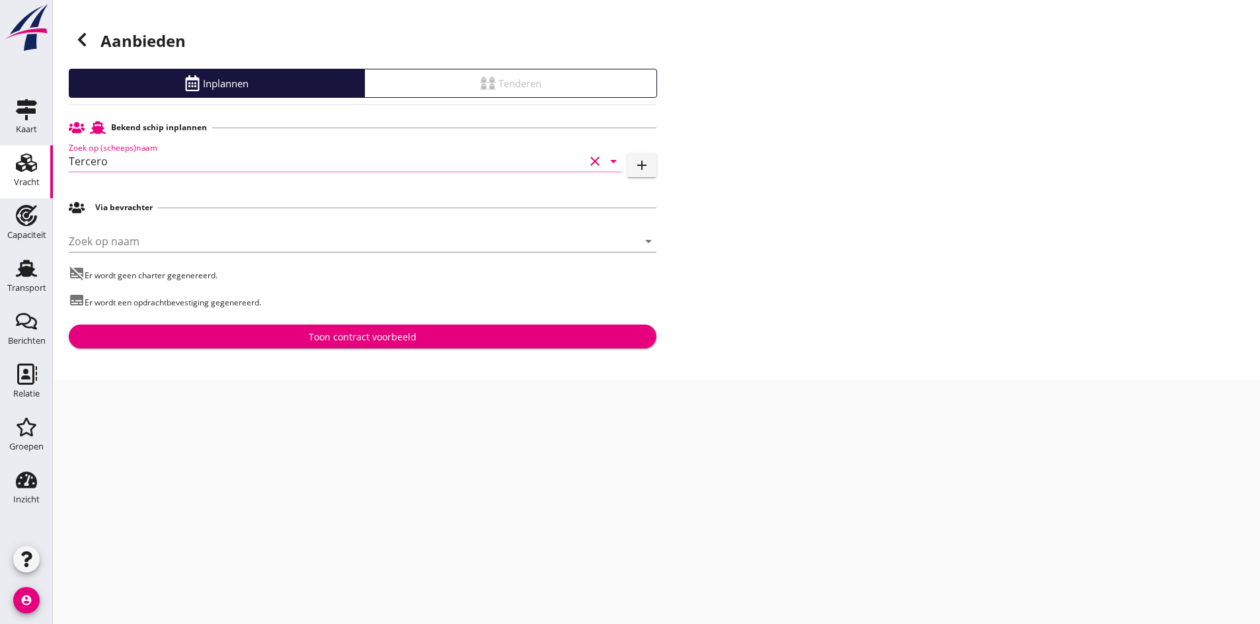
type input "Tercero"
click at [326, 338] on div "Toon contract voorbeeld" at bounding box center [363, 337] width 108 height 14
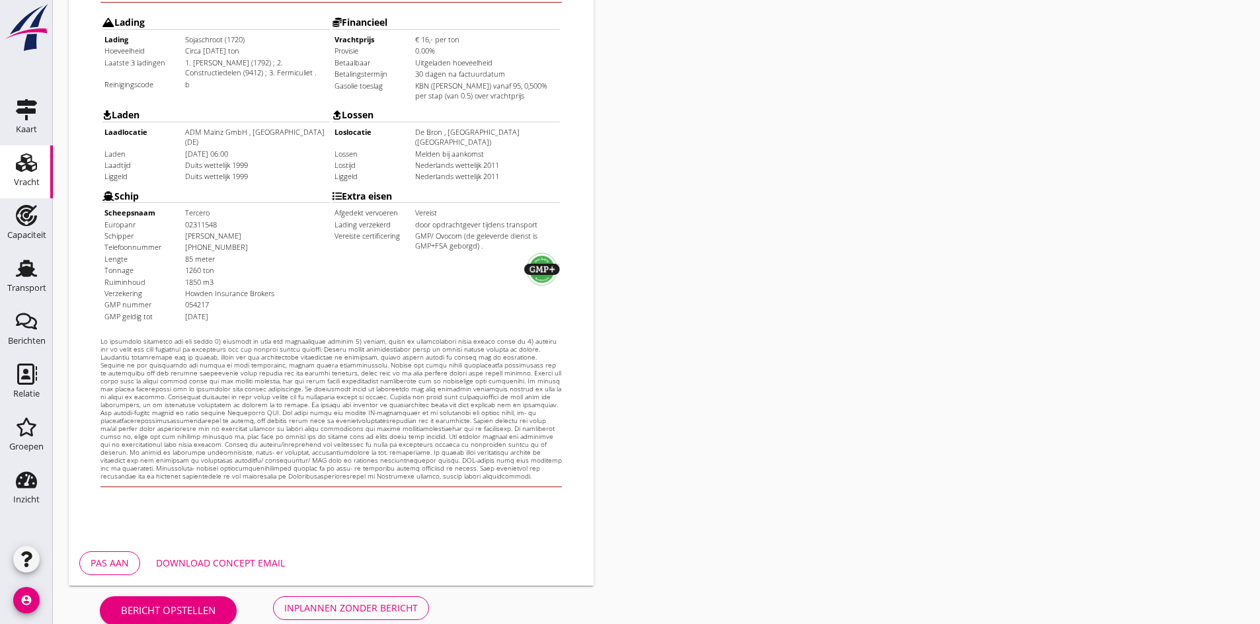
scroll to position [355, 0]
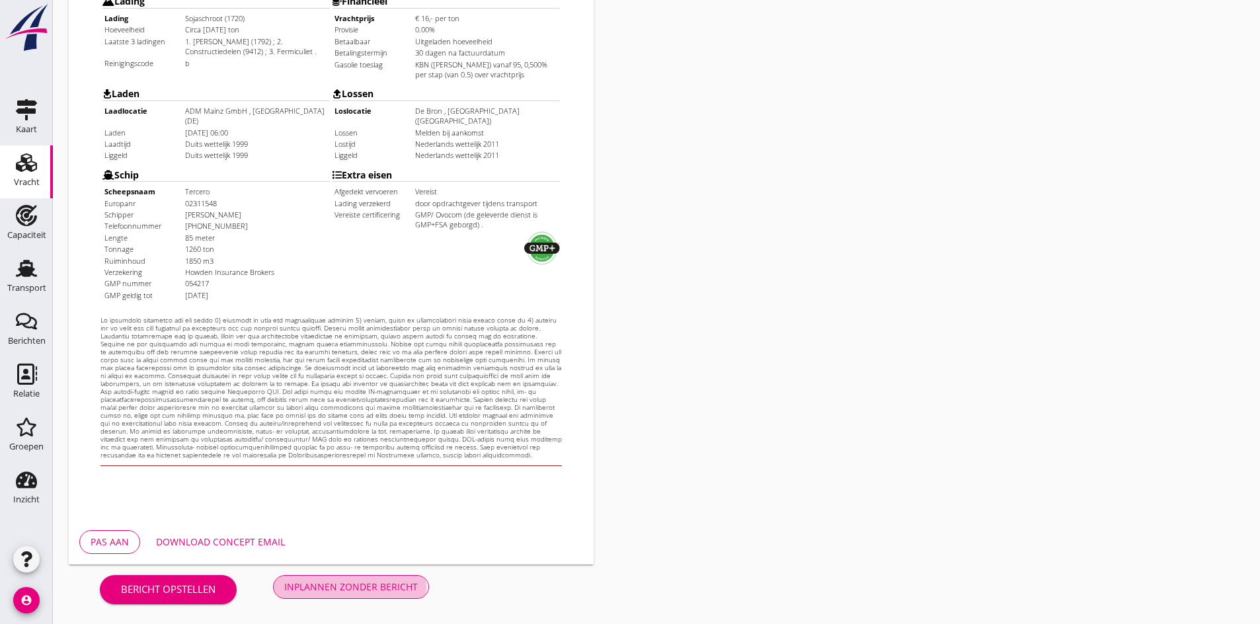
click at [364, 582] on div "Inplannen zonder bericht" at bounding box center [351, 587] width 134 height 14
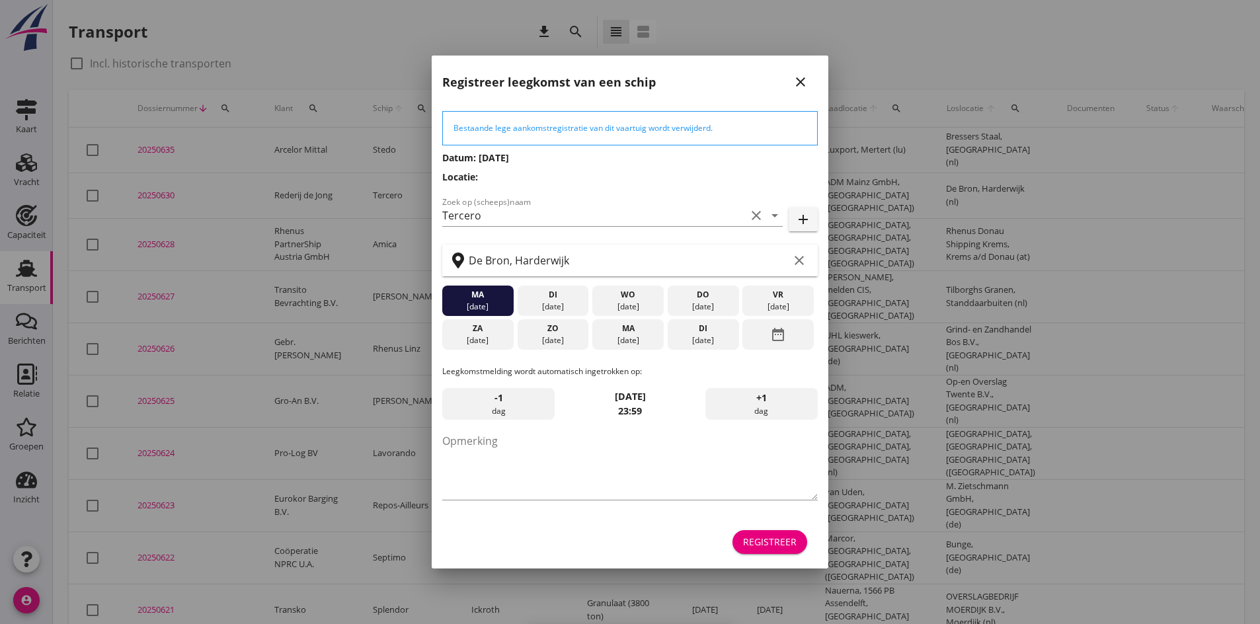
click at [802, 86] on icon "close" at bounding box center [800, 82] width 16 height 16
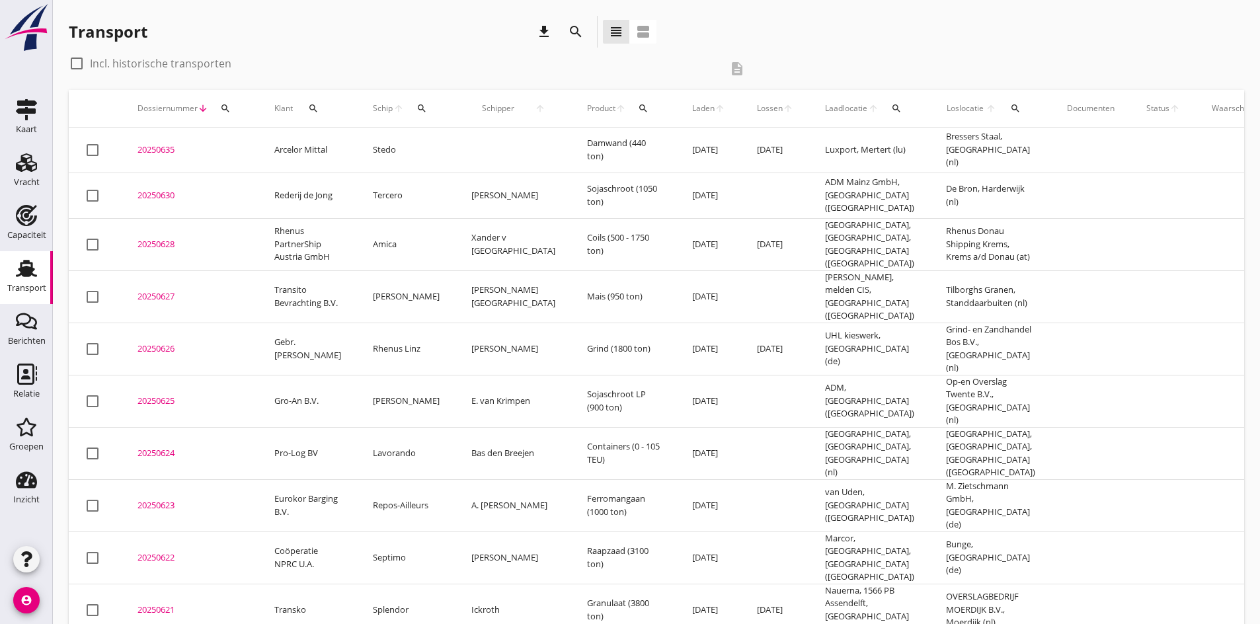
click at [948, 59] on div "check_box_outline_blank Incl. historische transporten description" at bounding box center [656, 71] width 1175 height 37
click at [1038, 50] on div "Transport download search view_headline view_agenda" at bounding box center [656, 34] width 1175 height 37
click at [1134, 36] on div "Transport download search view_headline view_agenda" at bounding box center [656, 34] width 1175 height 37
click at [155, 198] on div "20250630" at bounding box center [189, 195] width 105 height 13
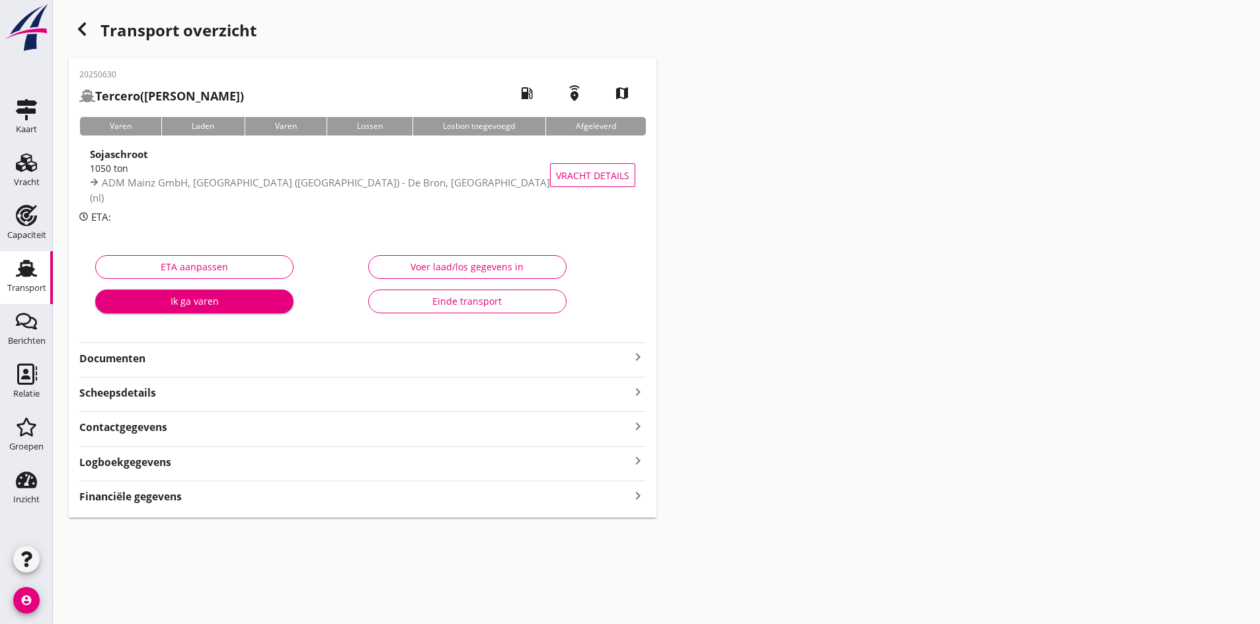
click at [633, 350] on icon "keyboard_arrow_right" at bounding box center [638, 357] width 16 height 16
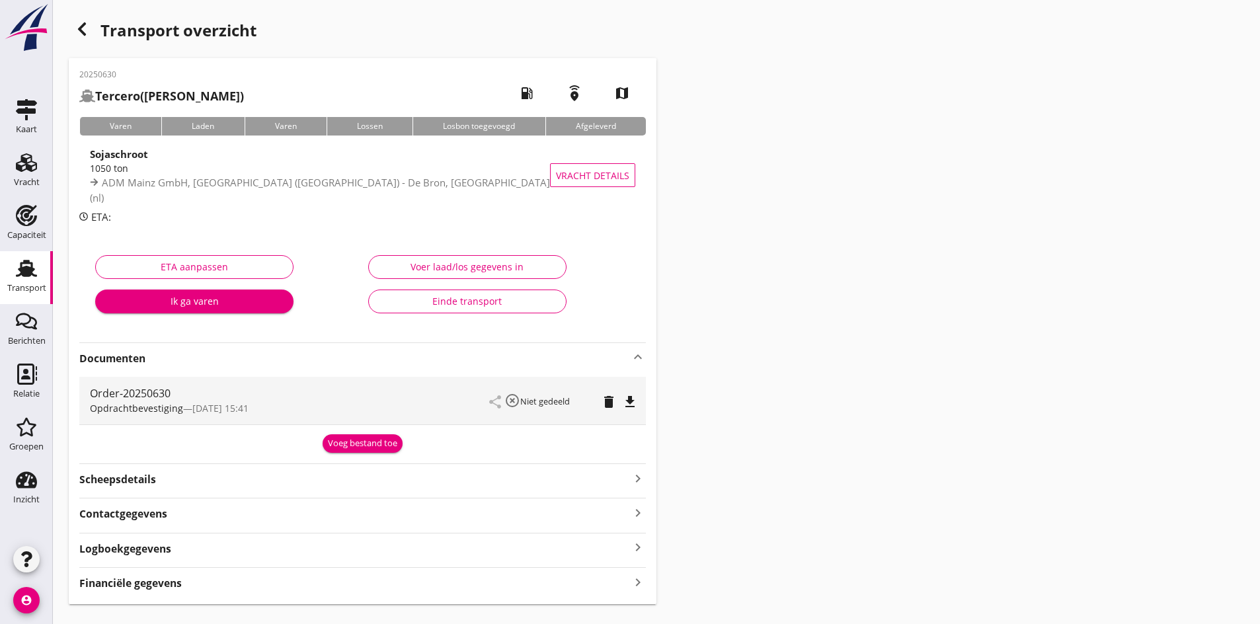
click at [626, 405] on icon "file_download" at bounding box center [630, 402] width 16 height 16
